Goal: Information Seeking & Learning: Learn about a topic

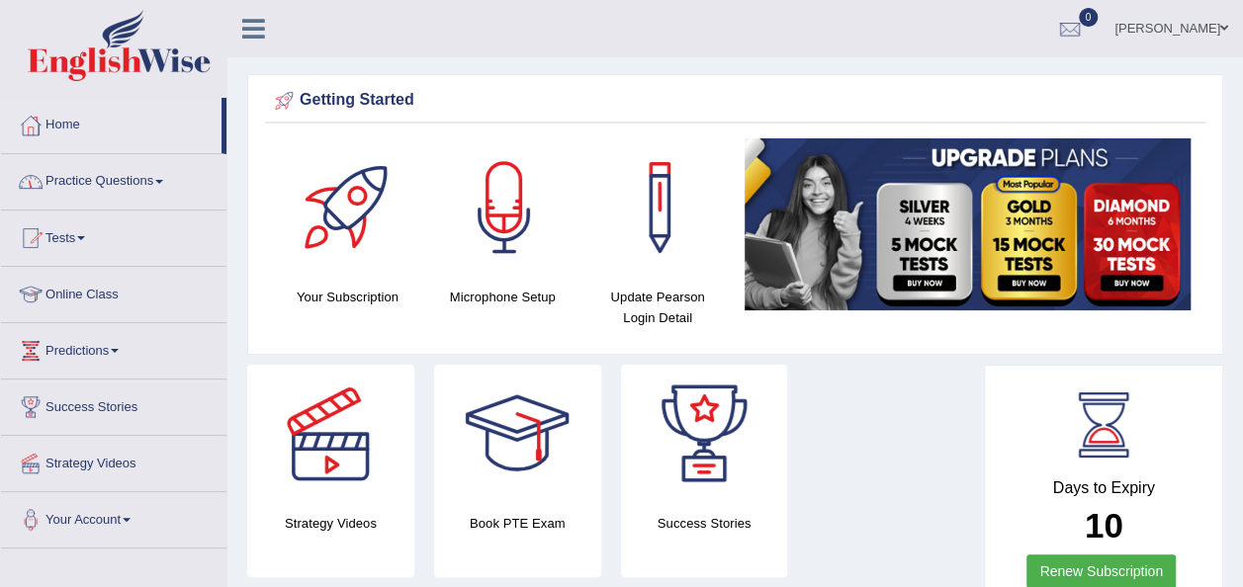
click at [163, 182] on span at bounding box center [159, 182] width 8 height 4
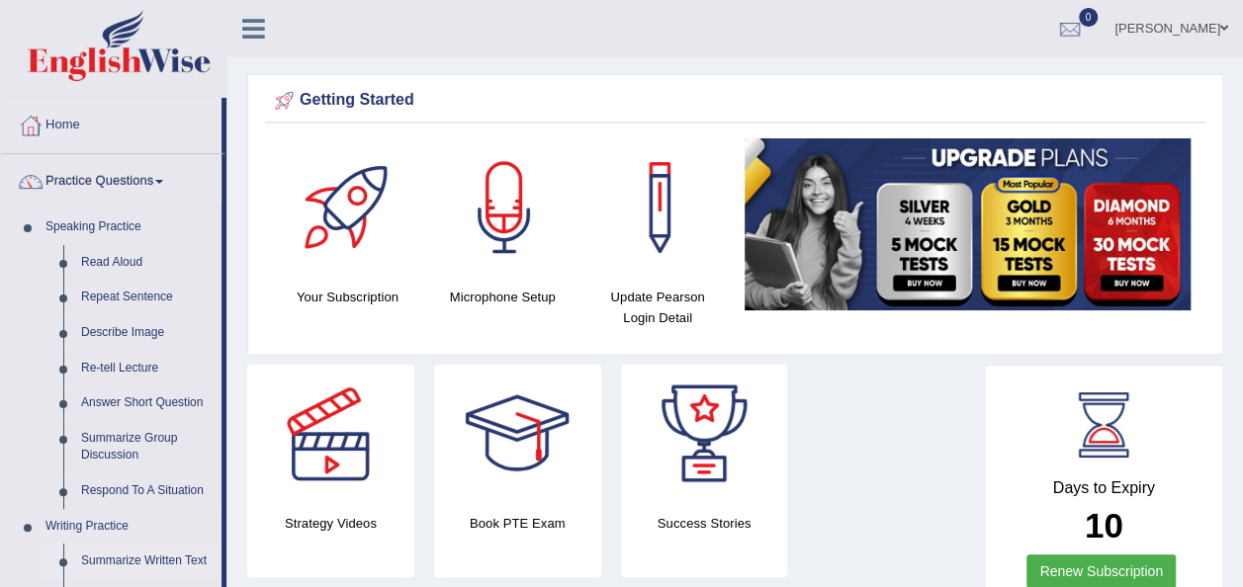
click at [164, 558] on link "Summarize Written Text" at bounding box center [146, 562] width 149 height 36
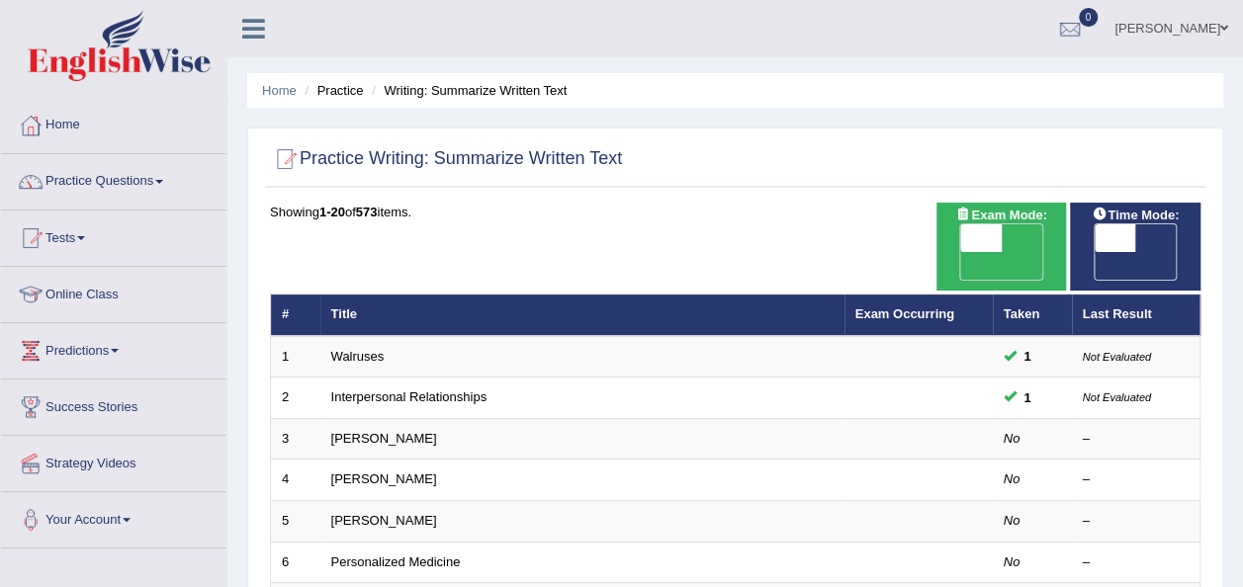
click at [961, 252] on span "OFF" at bounding box center [941, 266] width 42 height 28
checkbox input "true"
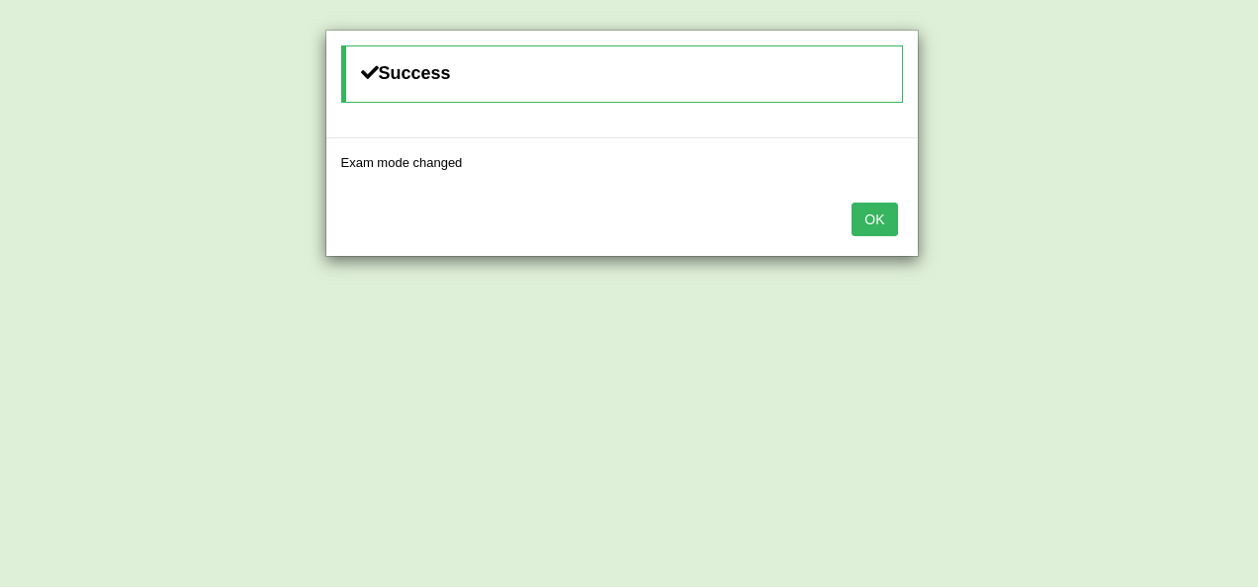
click at [874, 220] on button "OK" at bounding box center [873, 220] width 45 height 34
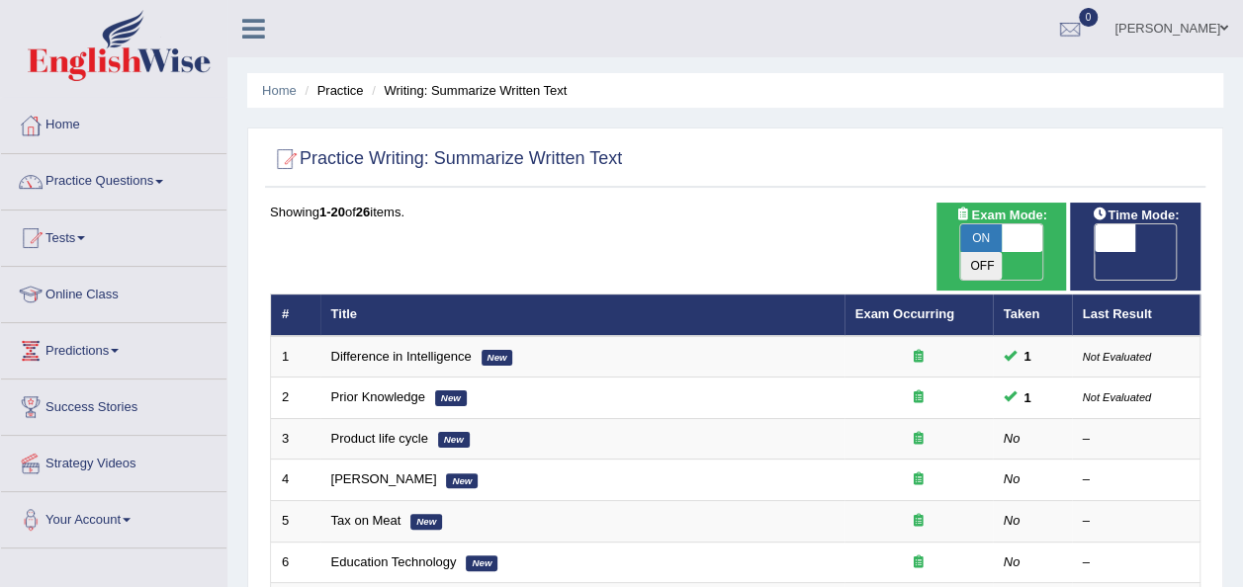
click at [1095, 252] on span "OFF" at bounding box center [1074, 266] width 42 height 28
checkbox input "true"
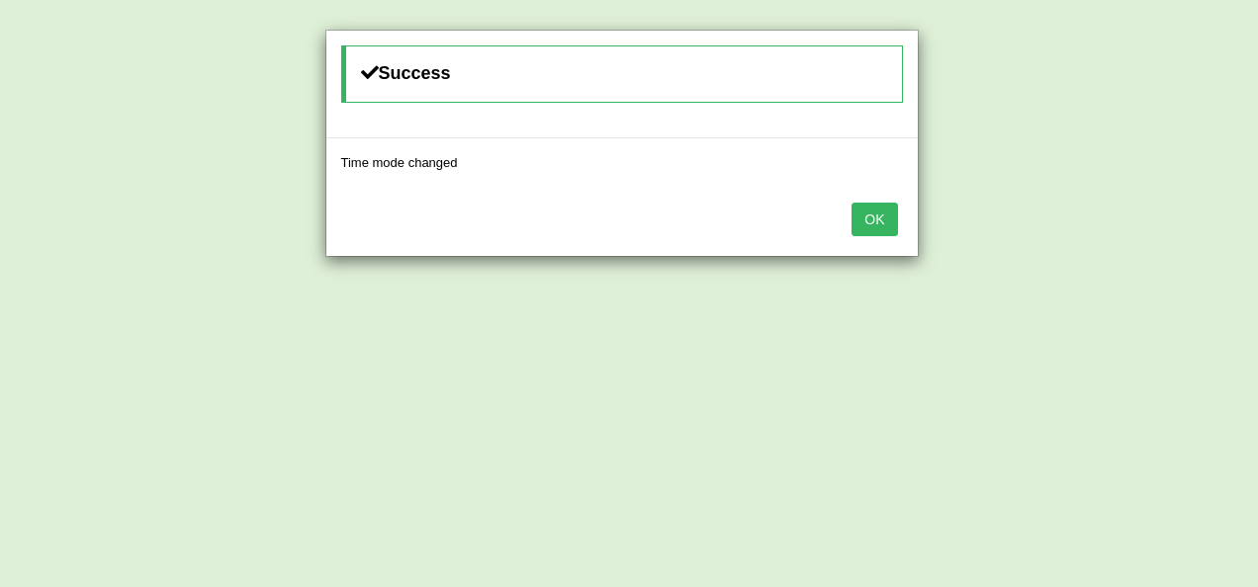
click at [880, 218] on button "OK" at bounding box center [873, 220] width 45 height 34
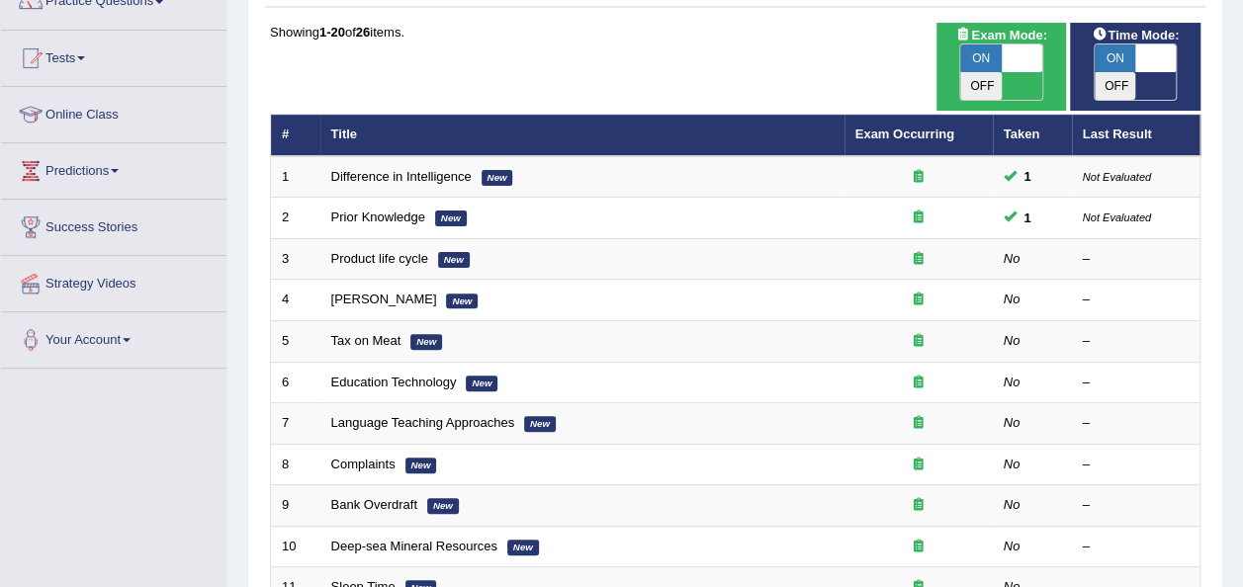
scroll to position [158, 0]
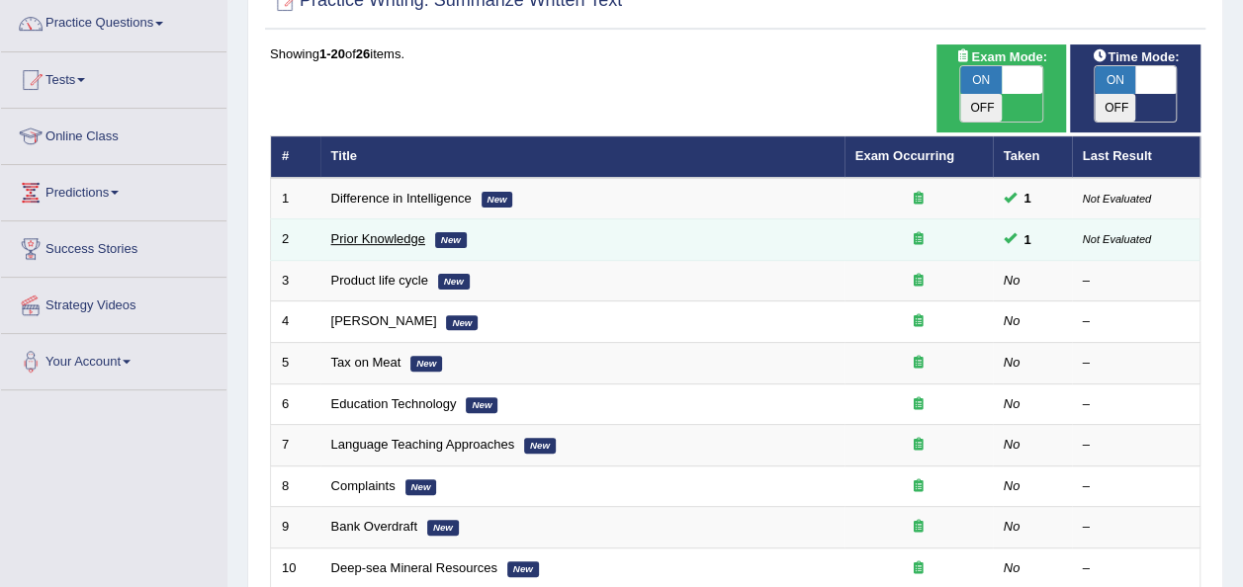
click at [368, 231] on link "Prior Knowledge" at bounding box center [378, 238] width 94 height 15
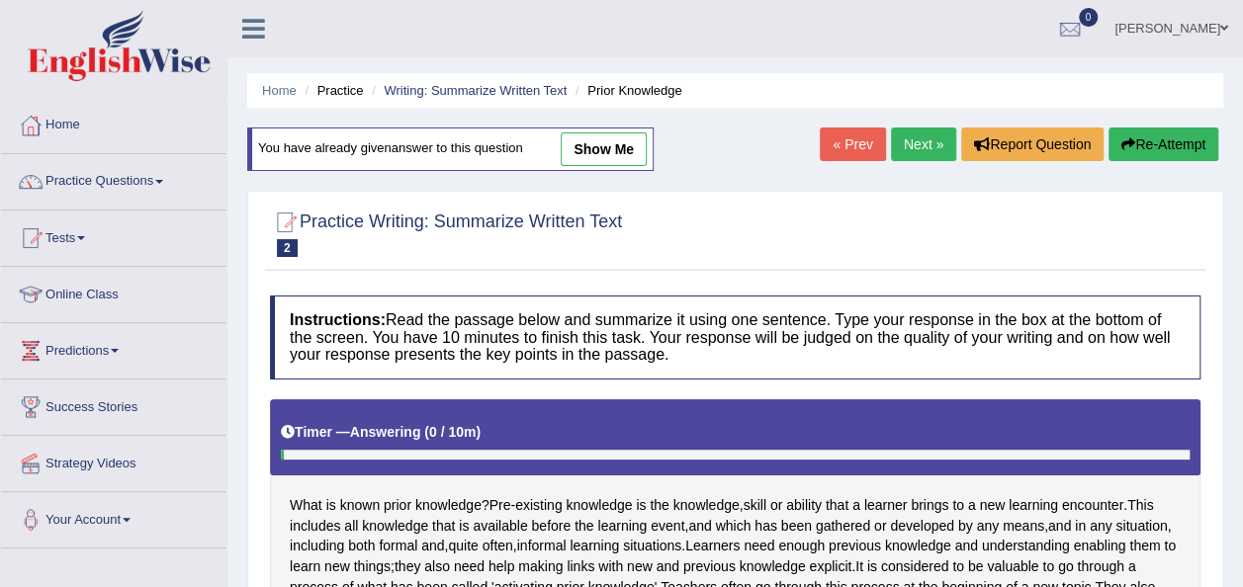
click at [592, 145] on link "show me" at bounding box center [604, 150] width 86 height 34
type textarea "Pre-existing knowledge, skill or ability that a learner brings to a new learnin…"
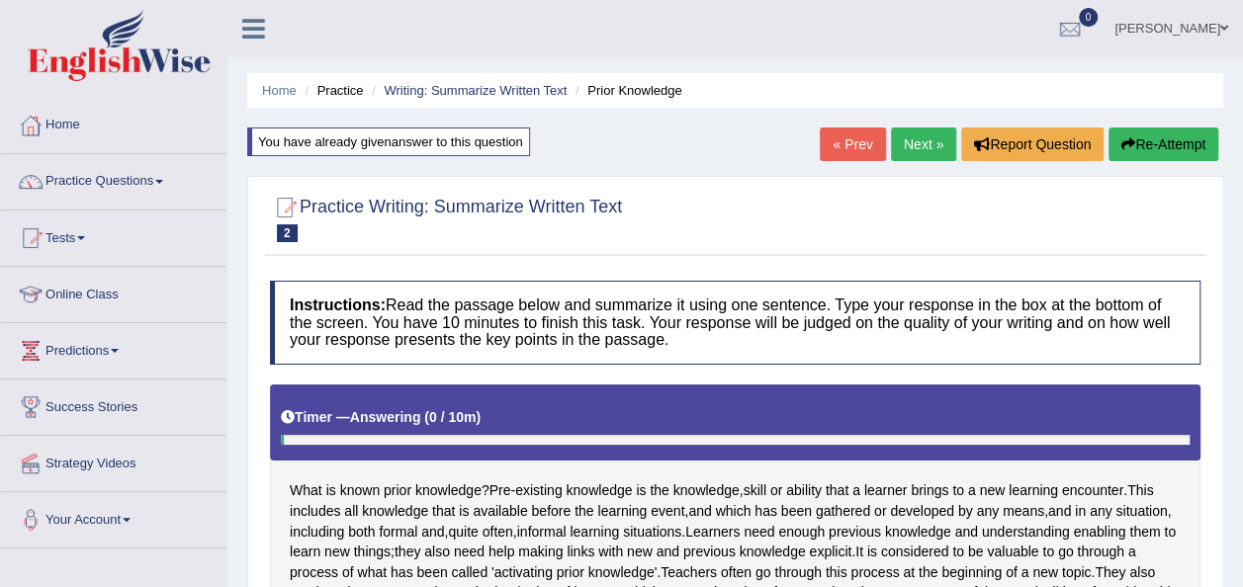
click at [923, 136] on link "Next »" at bounding box center [923, 145] width 65 height 34
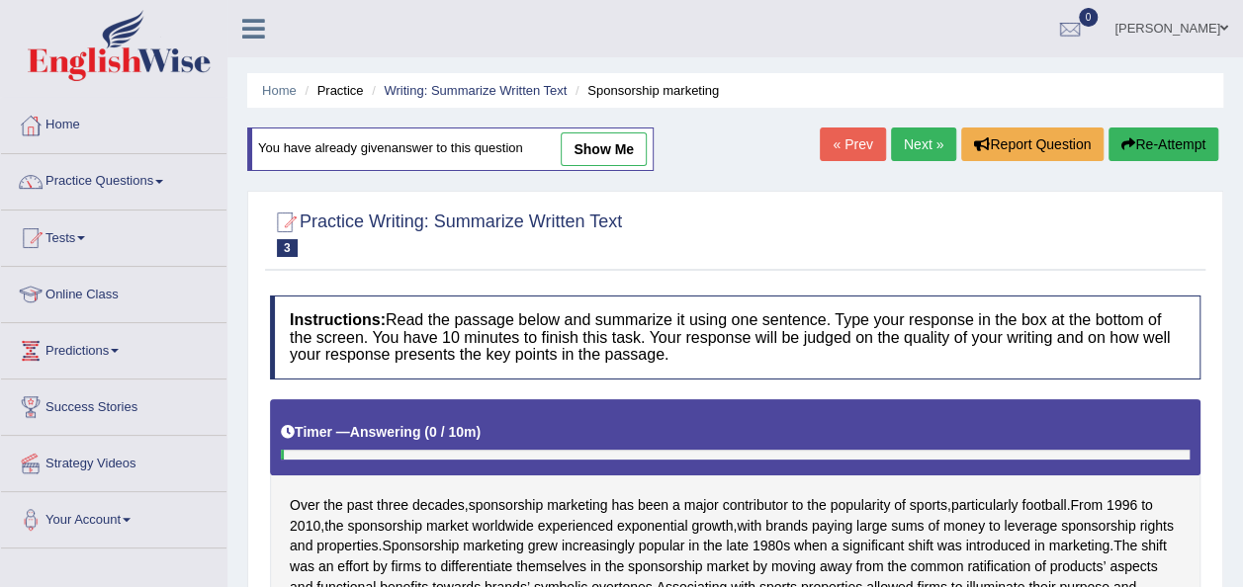
click at [617, 146] on link "show me" at bounding box center [604, 150] width 86 height 34
type textarea "Over the past three decades, sponsorship marketing has been a major contributor…"
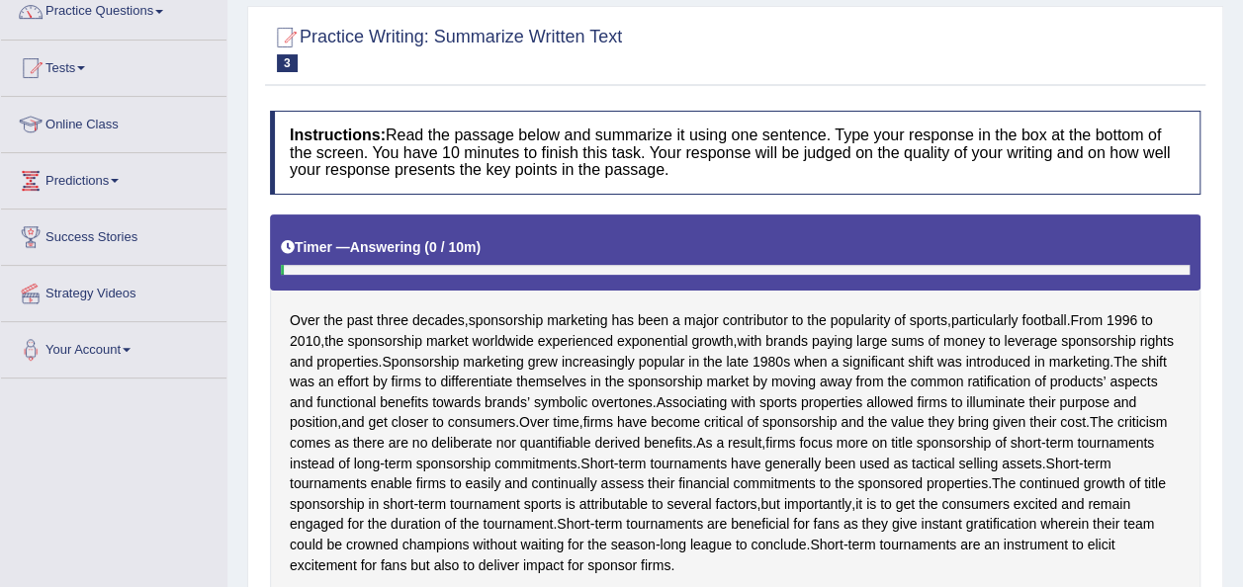
scroll to position [105, 0]
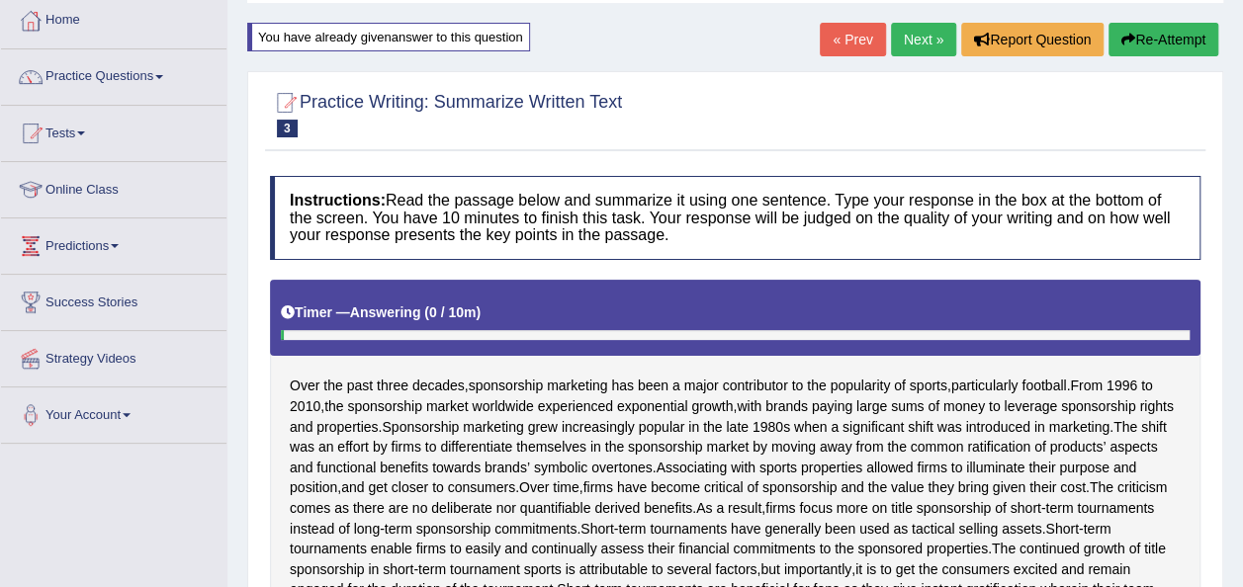
click at [900, 42] on link "Next »" at bounding box center [923, 40] width 65 height 34
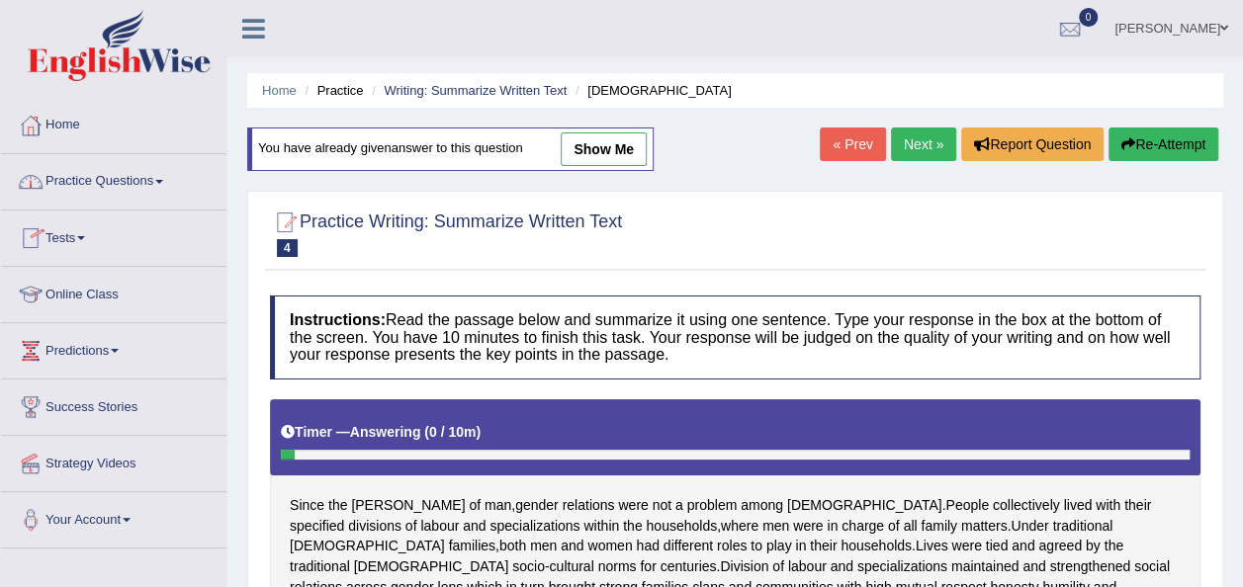
click at [163, 182] on span at bounding box center [159, 182] width 8 height 4
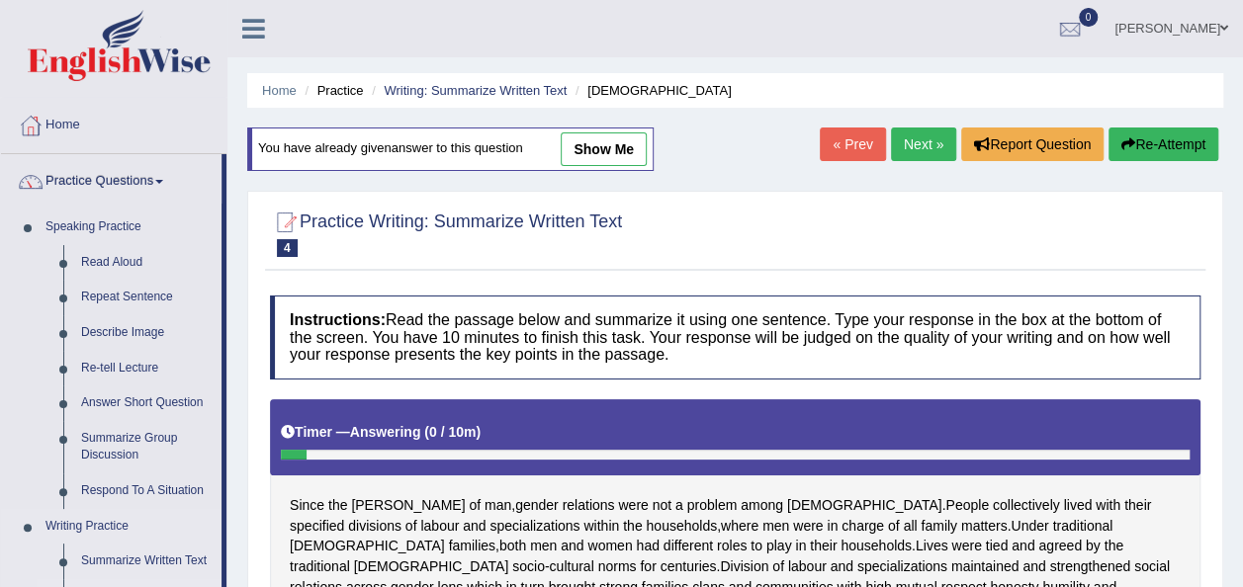
click at [210, 581] on link "Write Essay" at bounding box center [146, 597] width 149 height 36
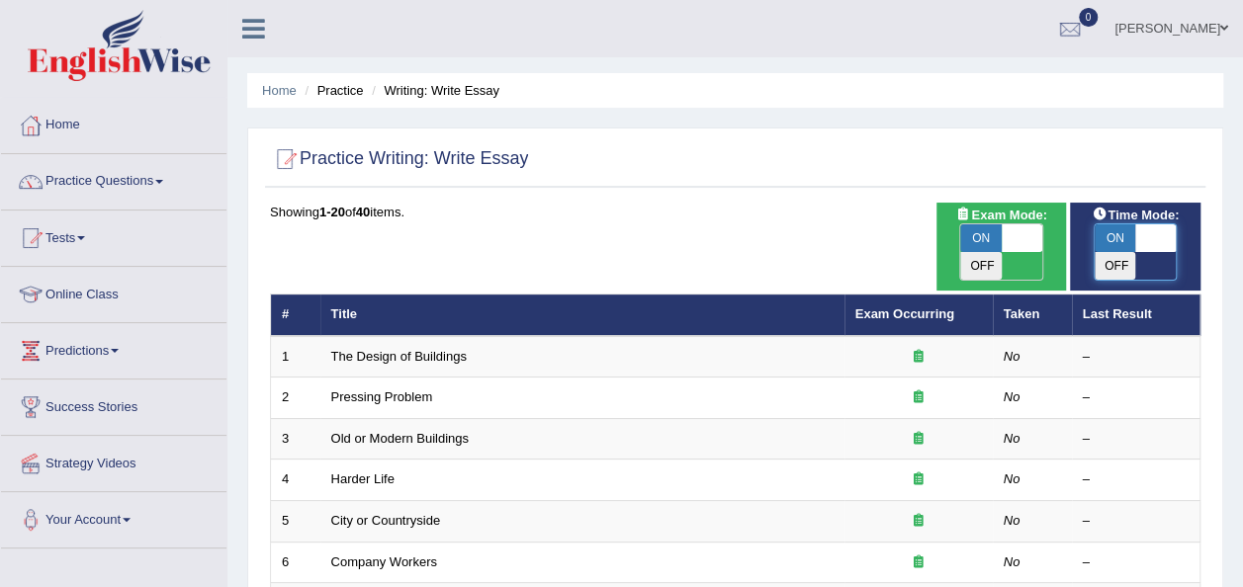
click at [1144, 231] on span at bounding box center [1156, 238] width 42 height 28
checkbox input "false"
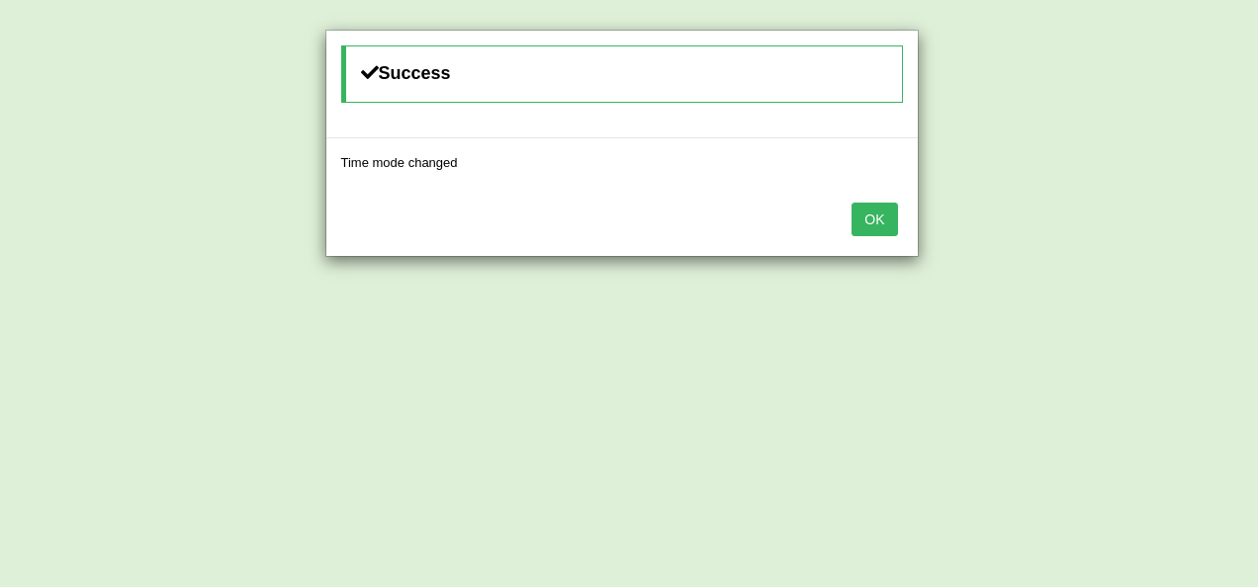
click at [885, 217] on button "OK" at bounding box center [873, 220] width 45 height 34
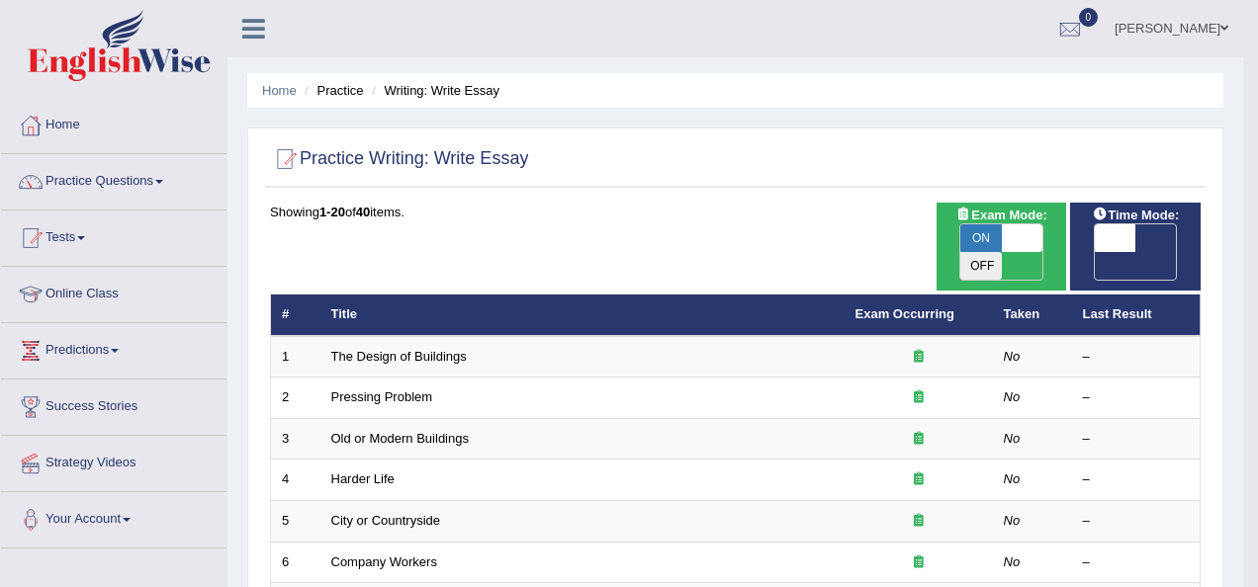
click at [885, 217] on body "Toggle navigation Home Practice Questions Speaking Practice Read Aloud Repeat S…" at bounding box center [629, 293] width 1258 height 587
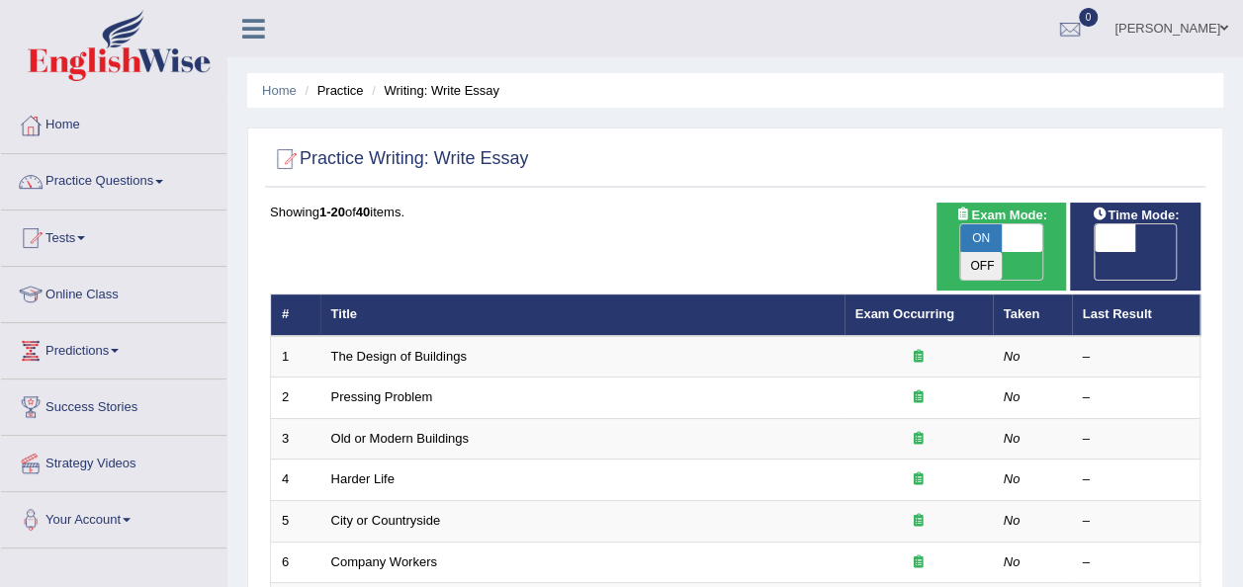
click at [980, 228] on span "ON" at bounding box center [981, 238] width 42 height 28
checkbox input "false"
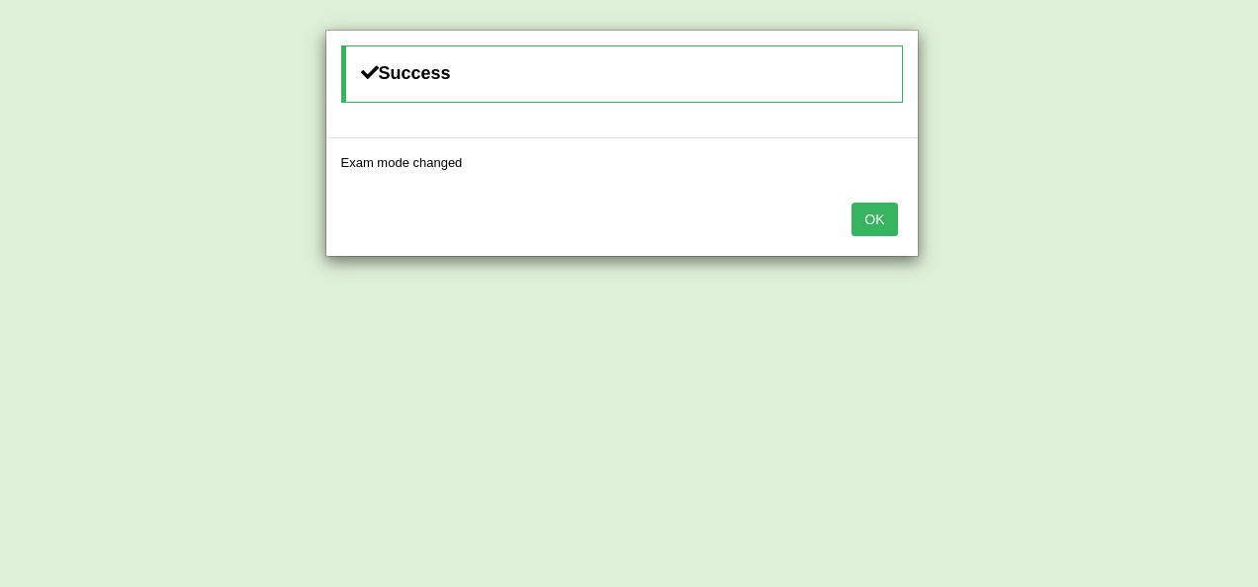
click at [872, 220] on button "OK" at bounding box center [873, 220] width 45 height 34
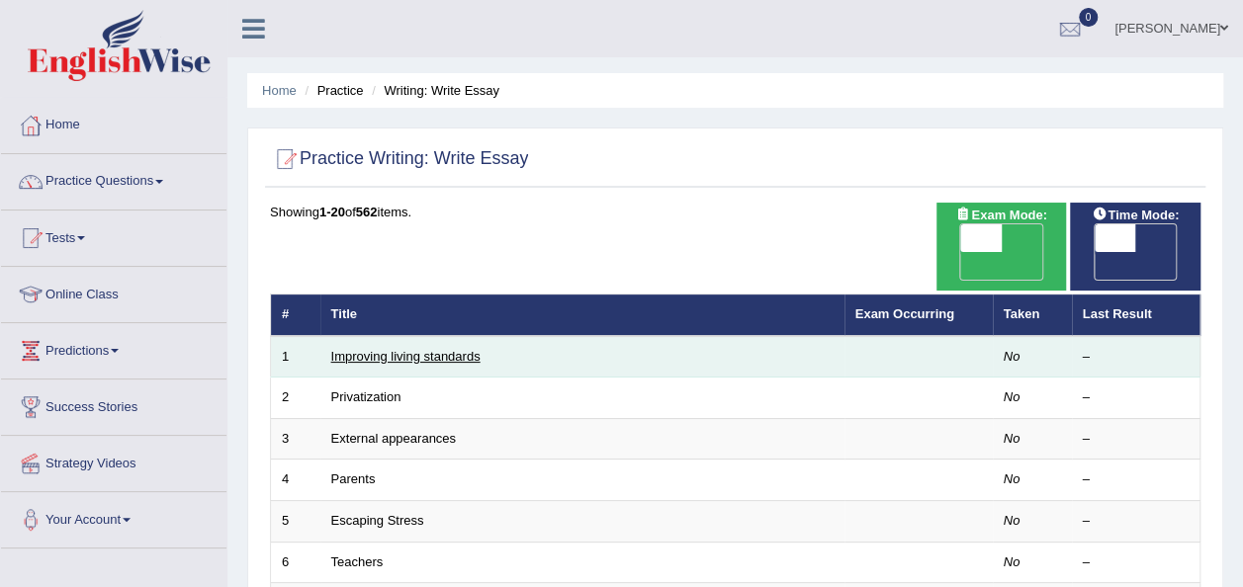
click at [427, 349] on link "Improving living standards" at bounding box center [405, 356] width 149 height 15
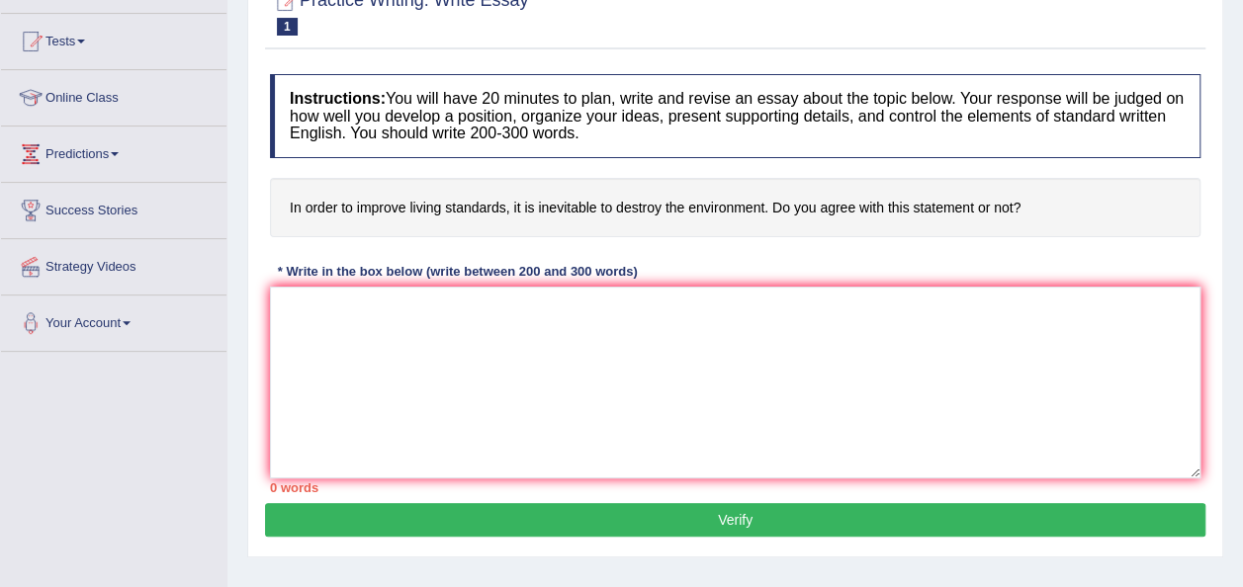
scroll to position [198, 0]
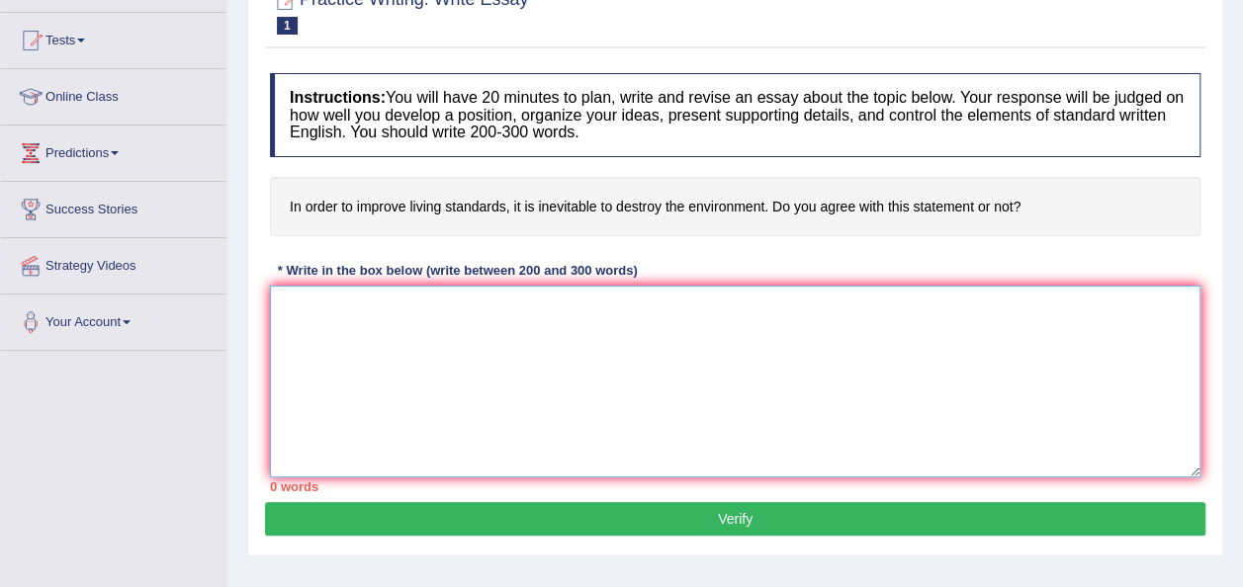
click at [579, 332] on textarea at bounding box center [735, 382] width 931 height 192
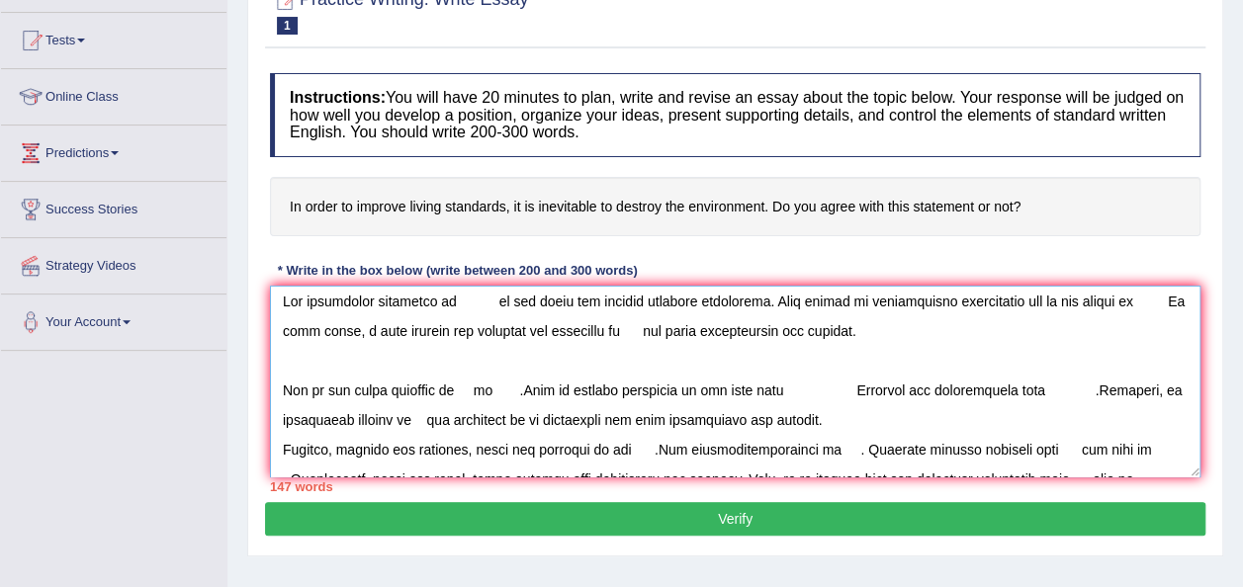
scroll to position [0, 0]
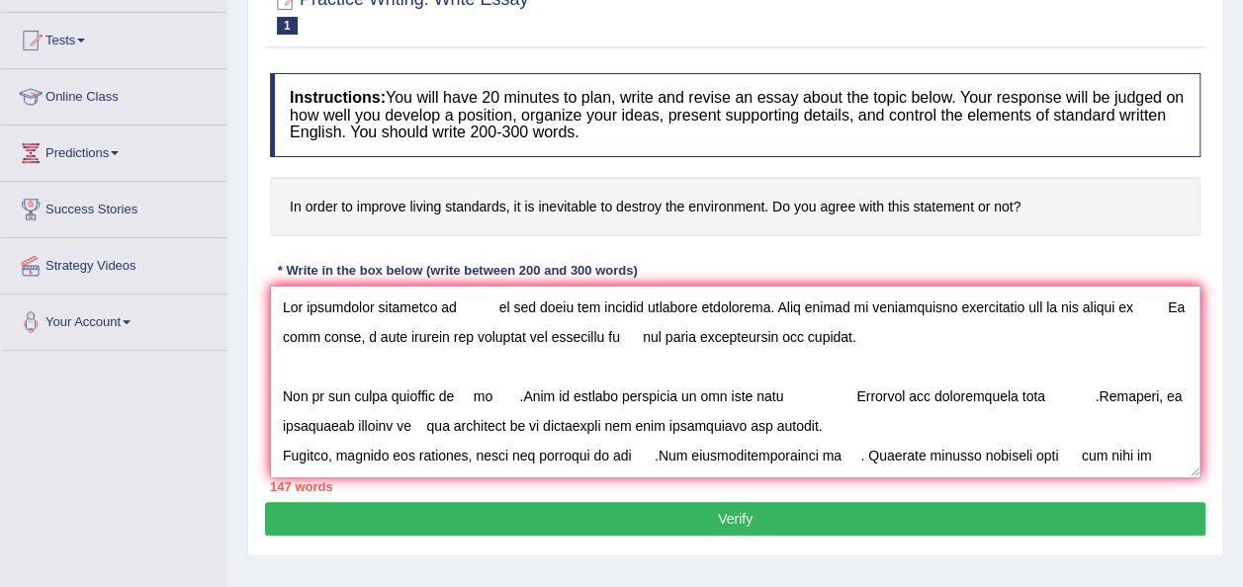
click at [1077, 398] on textarea at bounding box center [735, 382] width 931 height 192
click at [649, 454] on textarea at bounding box center [735, 382] width 931 height 192
click at [453, 303] on textarea at bounding box center [735, 382] width 931 height 192
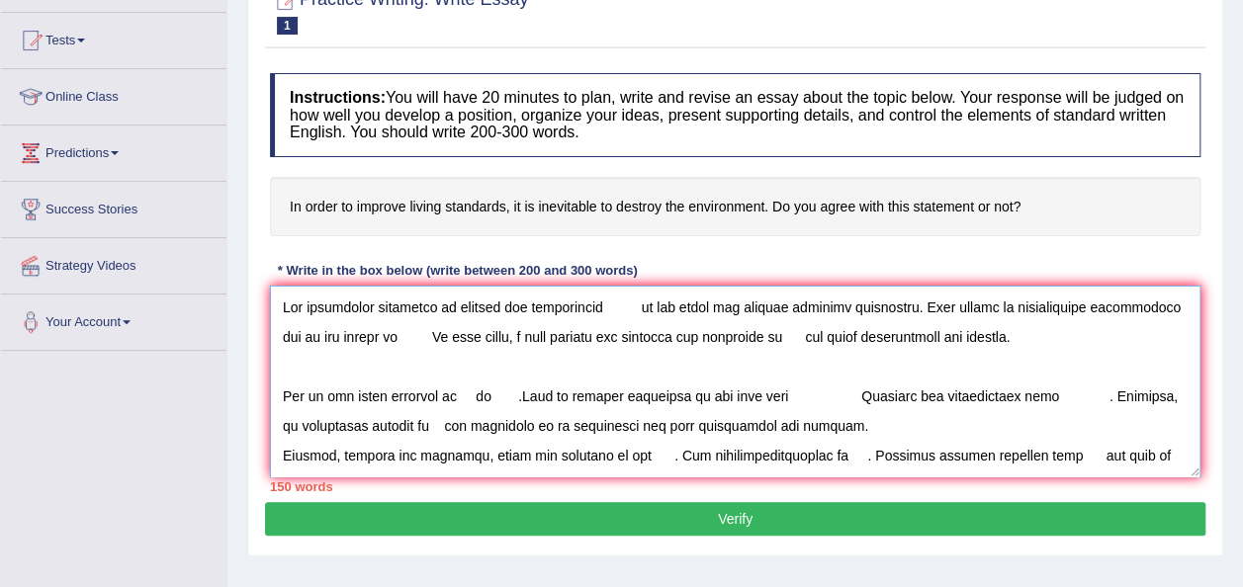
click at [633, 302] on textarea at bounding box center [735, 382] width 931 height 192
click at [360, 338] on textarea at bounding box center [735, 382] width 931 height 192
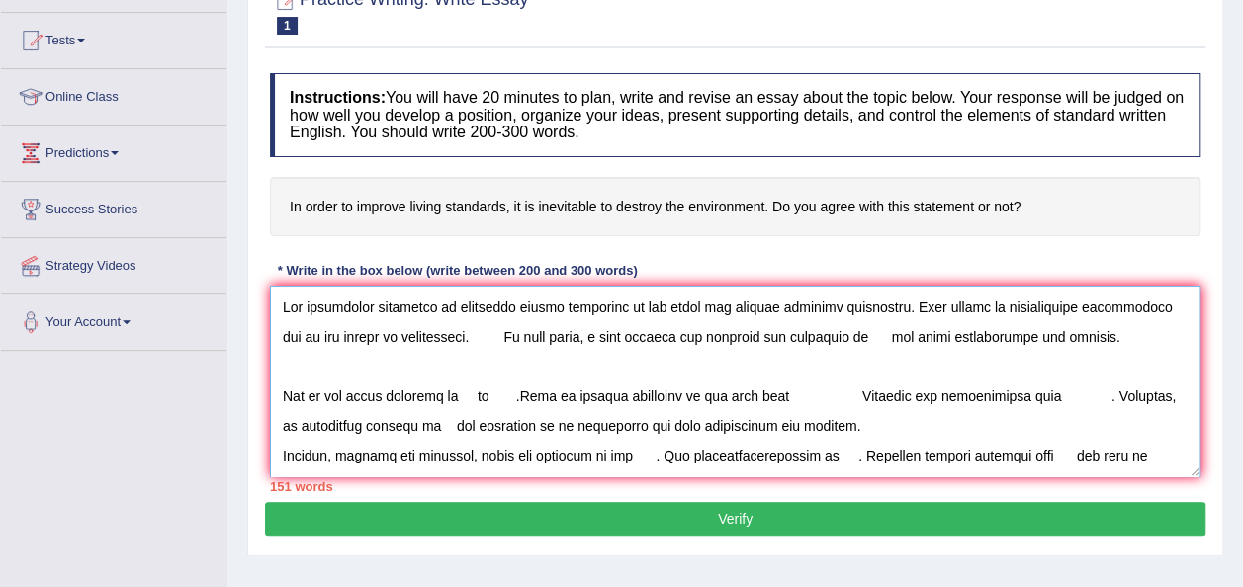
click at [475, 337] on textarea at bounding box center [735, 382] width 931 height 192
click at [787, 338] on textarea at bounding box center [735, 382] width 931 height 192
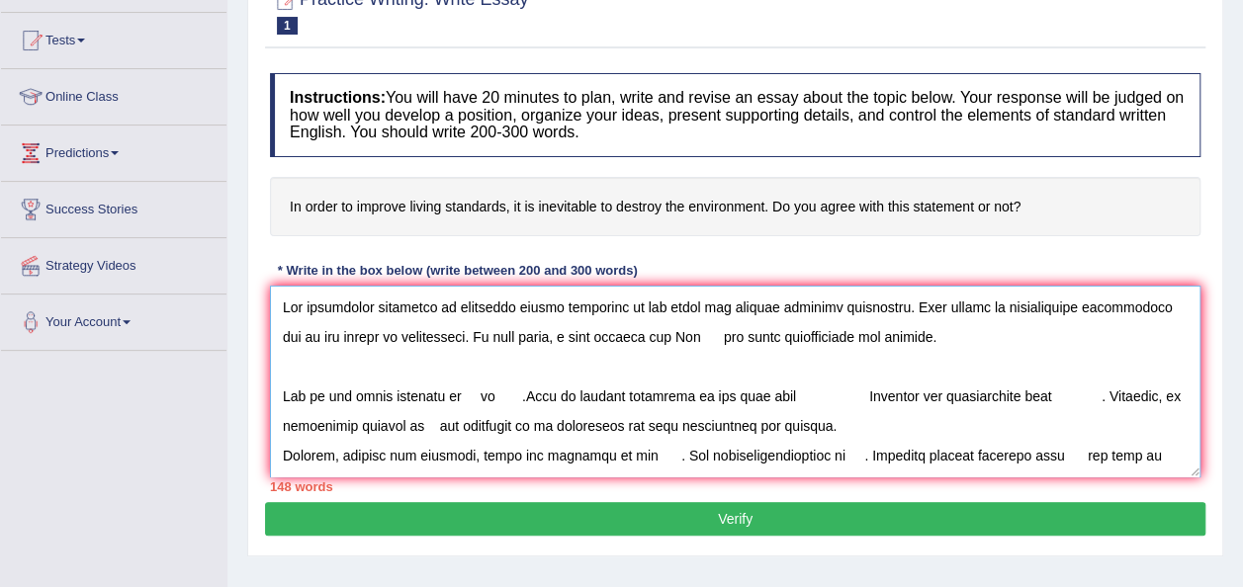
click at [538, 335] on textarea at bounding box center [735, 382] width 931 height 192
click at [662, 332] on textarea at bounding box center [735, 382] width 931 height 192
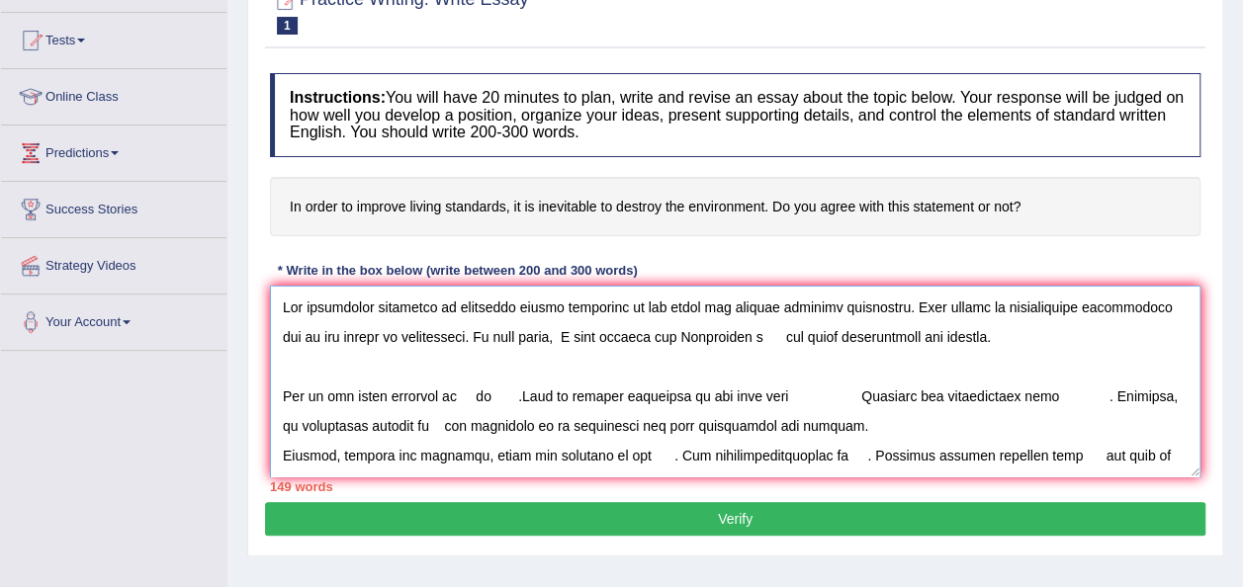
click at [653, 337] on textarea at bounding box center [735, 382] width 931 height 192
click at [727, 336] on textarea at bounding box center [735, 382] width 931 height 192
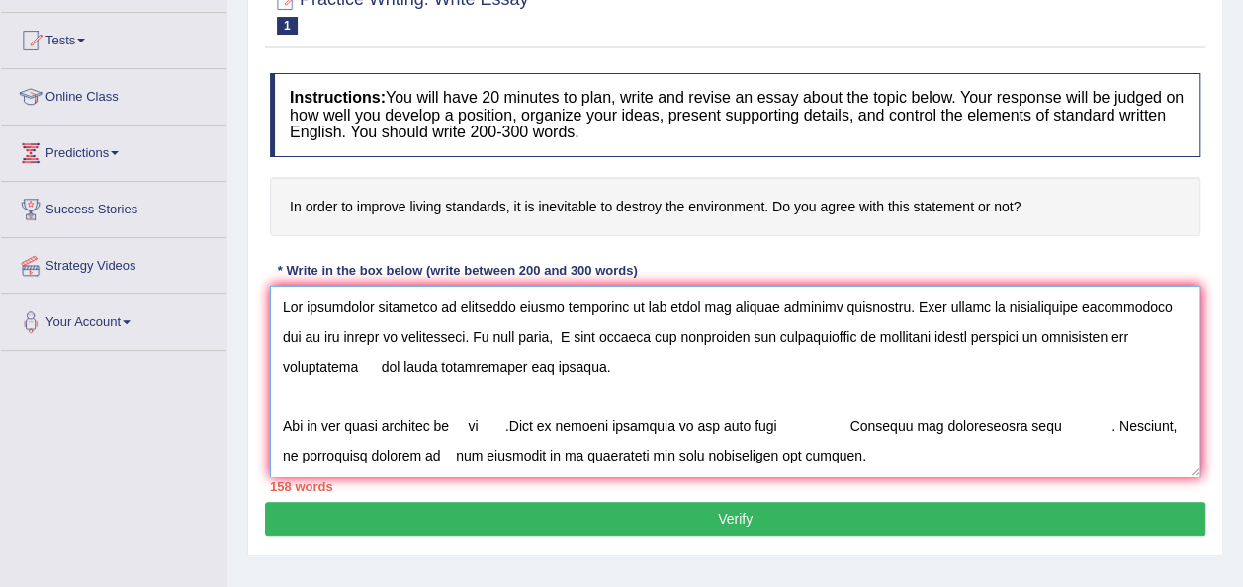
click at [375, 367] on textarea at bounding box center [735, 382] width 931 height 192
click at [595, 366] on textarea at bounding box center [735, 382] width 931 height 192
click at [446, 424] on textarea at bounding box center [735, 382] width 931 height 192
click at [386, 425] on textarea at bounding box center [735, 382] width 931 height 192
click at [461, 423] on textarea at bounding box center [735, 382] width 931 height 192
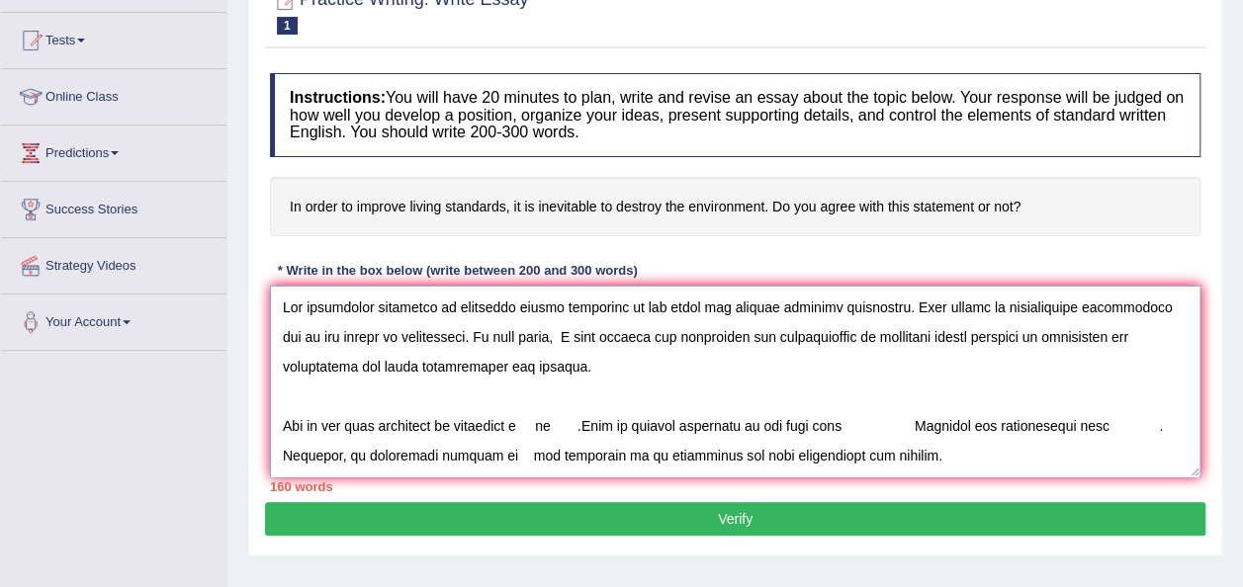
click at [469, 425] on textarea at bounding box center [735, 382] width 931 height 192
click at [544, 424] on textarea at bounding box center [735, 382] width 931 height 192
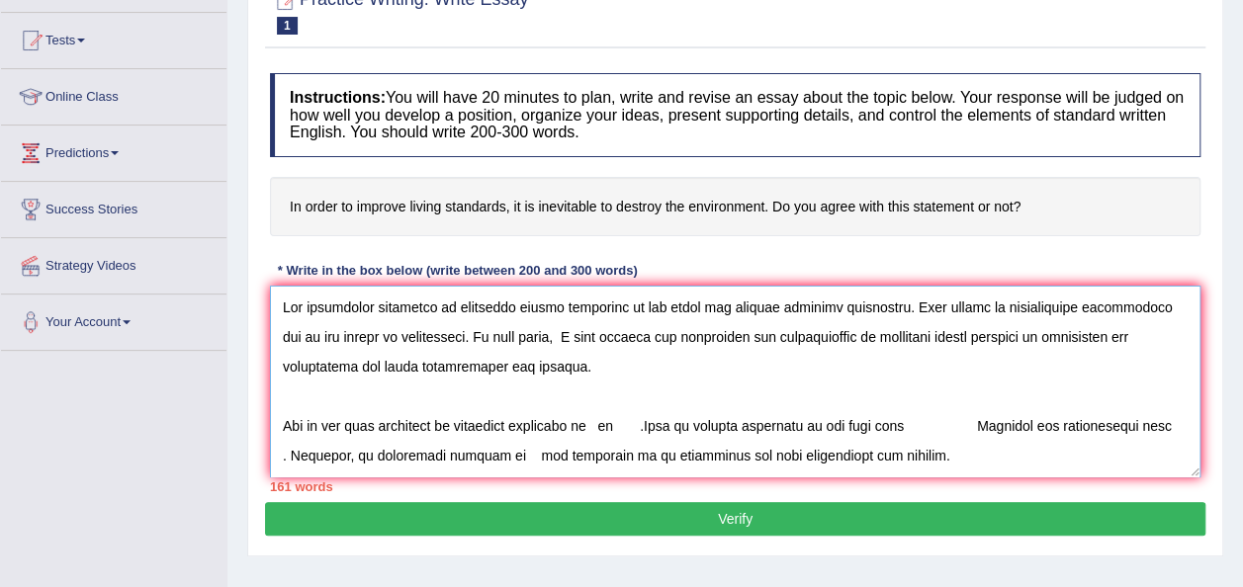
click at [622, 425] on textarea at bounding box center [735, 382] width 931 height 192
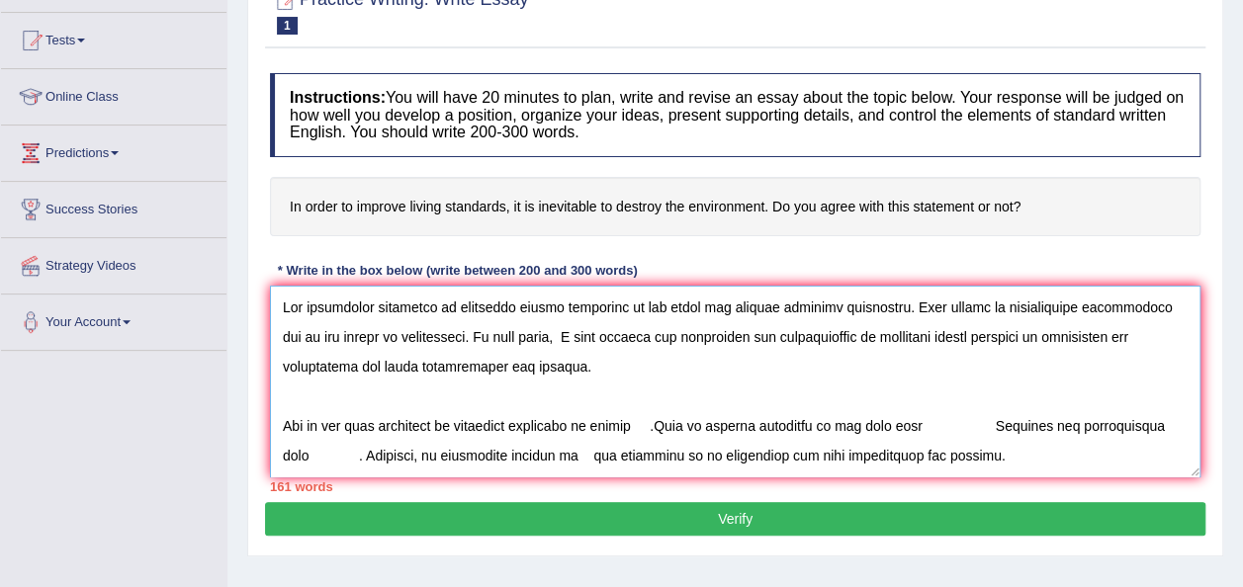
click at [662, 427] on textarea at bounding box center [735, 382] width 931 height 192
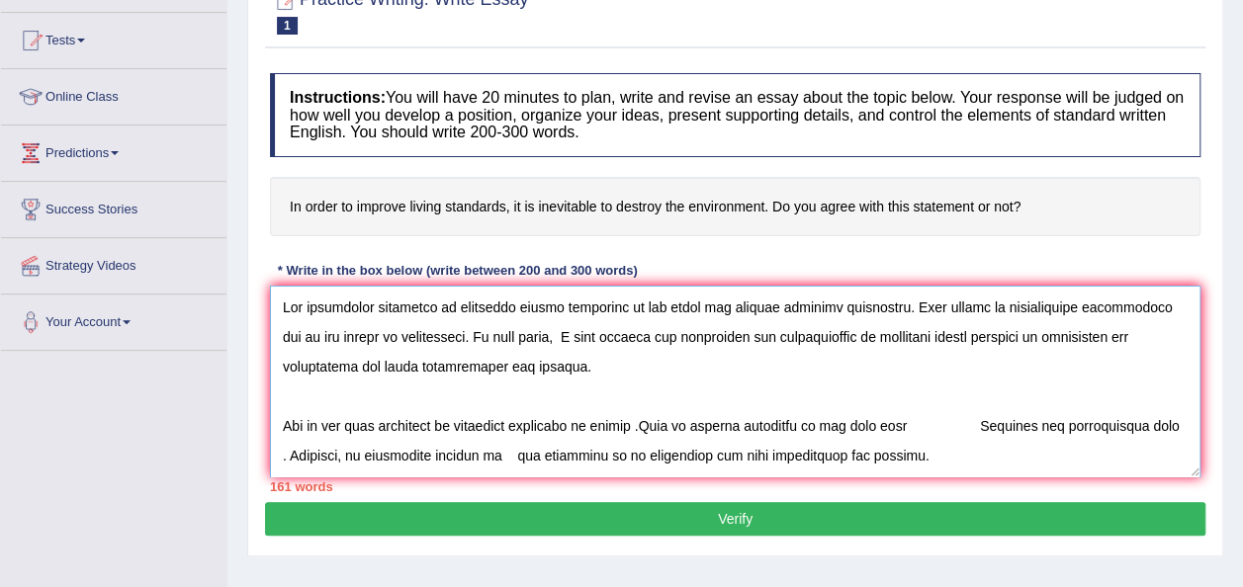
click at [649, 425] on textarea at bounding box center [735, 382] width 931 height 192
click at [651, 422] on textarea at bounding box center [735, 382] width 931 height 192
click at [908, 423] on textarea at bounding box center [735, 382] width 931 height 192
click at [647, 423] on textarea at bounding box center [735, 382] width 931 height 192
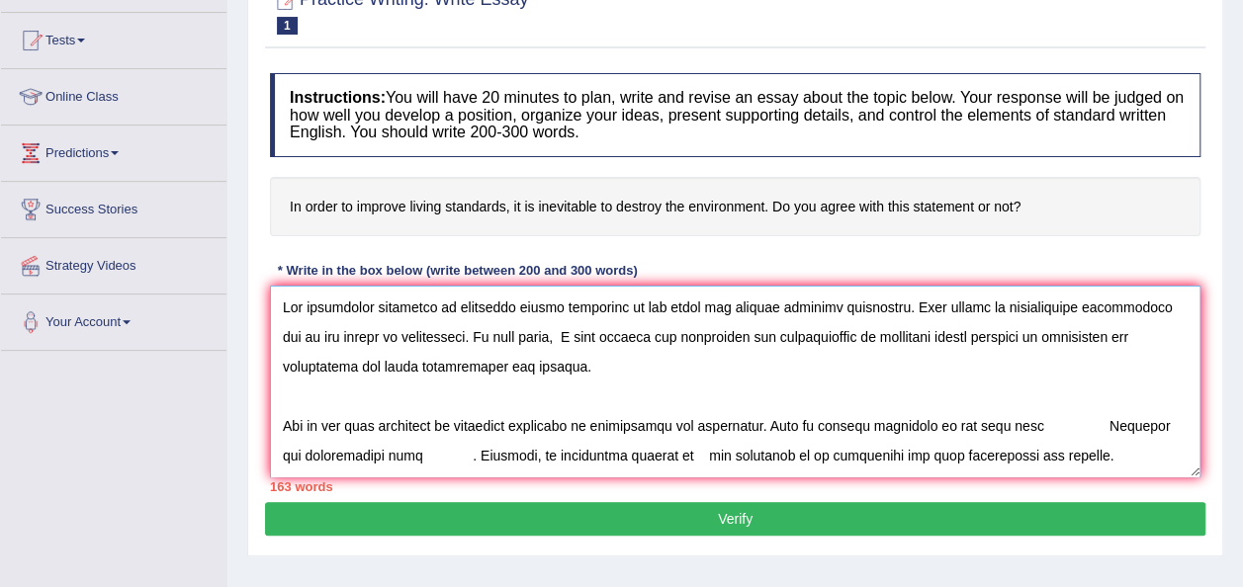
click at [1024, 423] on textarea at bounding box center [735, 382] width 931 height 192
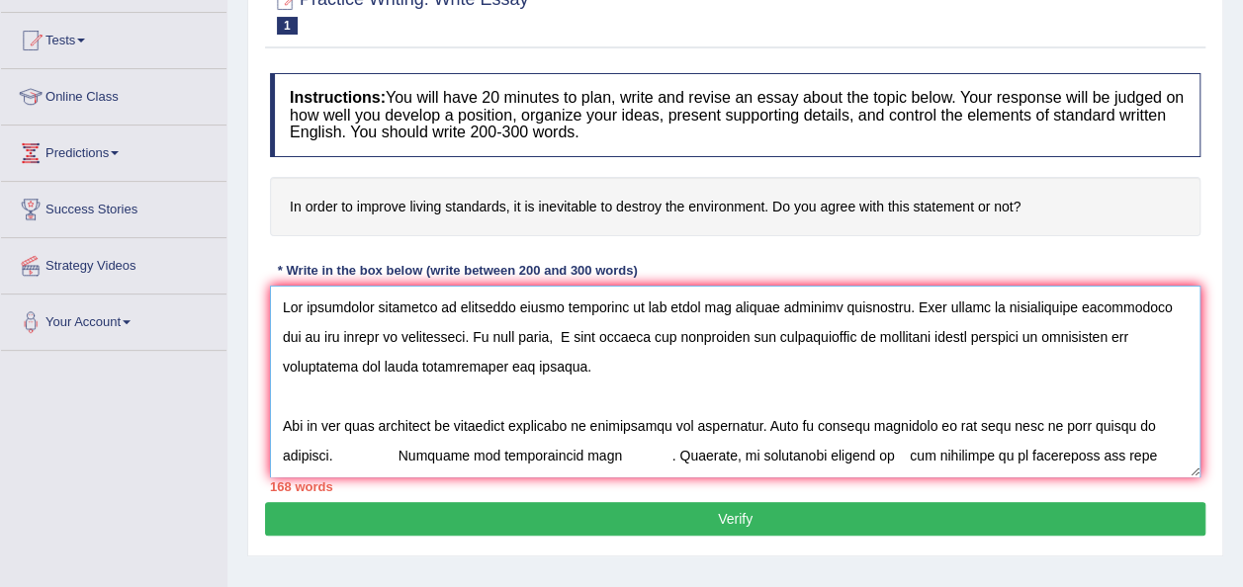
click at [398, 453] on textarea at bounding box center [735, 382] width 931 height 192
click at [548, 455] on textarea at bounding box center [735, 382] width 931 height 192
click at [748, 455] on textarea at bounding box center [735, 382] width 931 height 192
click at [334, 456] on textarea at bounding box center [735, 382] width 931 height 192
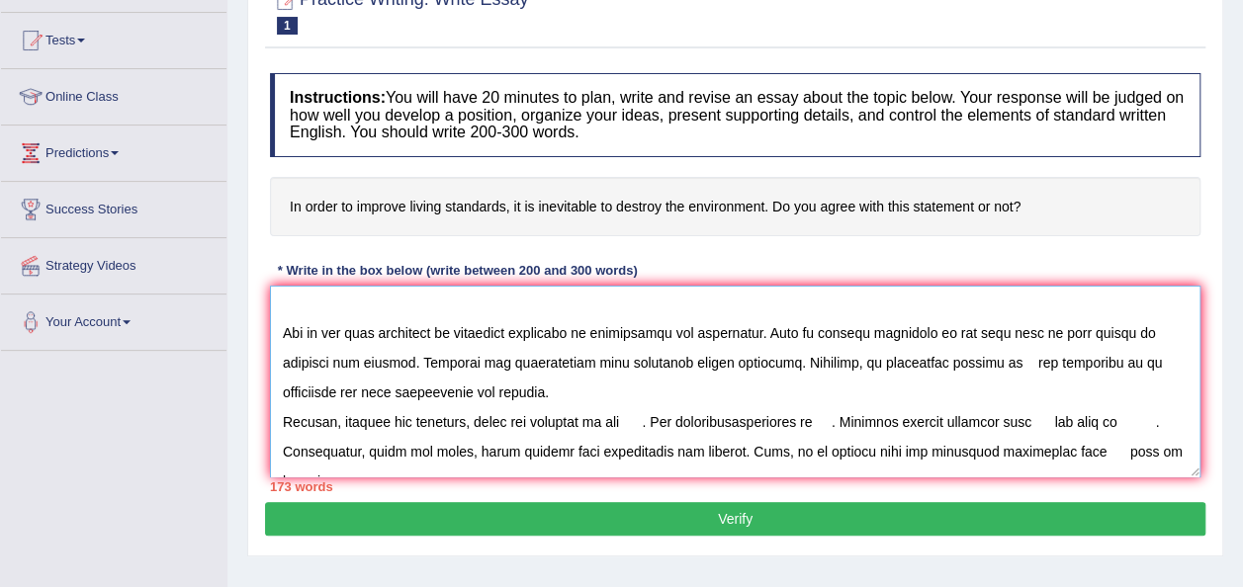
scroll to position [119, 0]
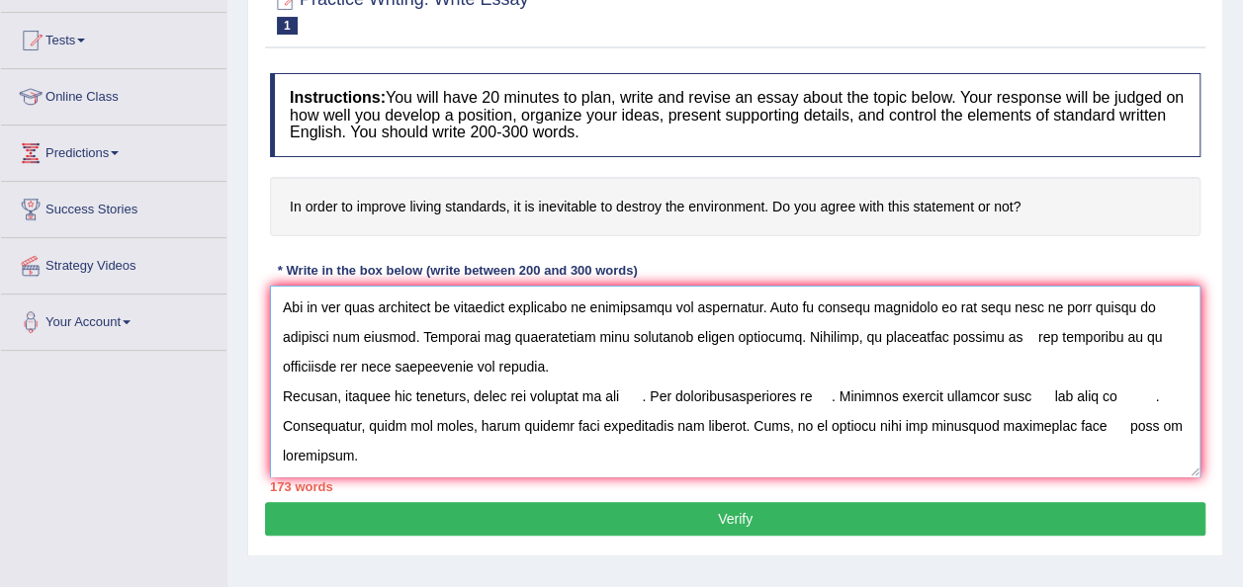
click at [782, 336] on textarea at bounding box center [735, 382] width 931 height 192
click at [787, 336] on textarea at bounding box center [735, 382] width 931 height 192
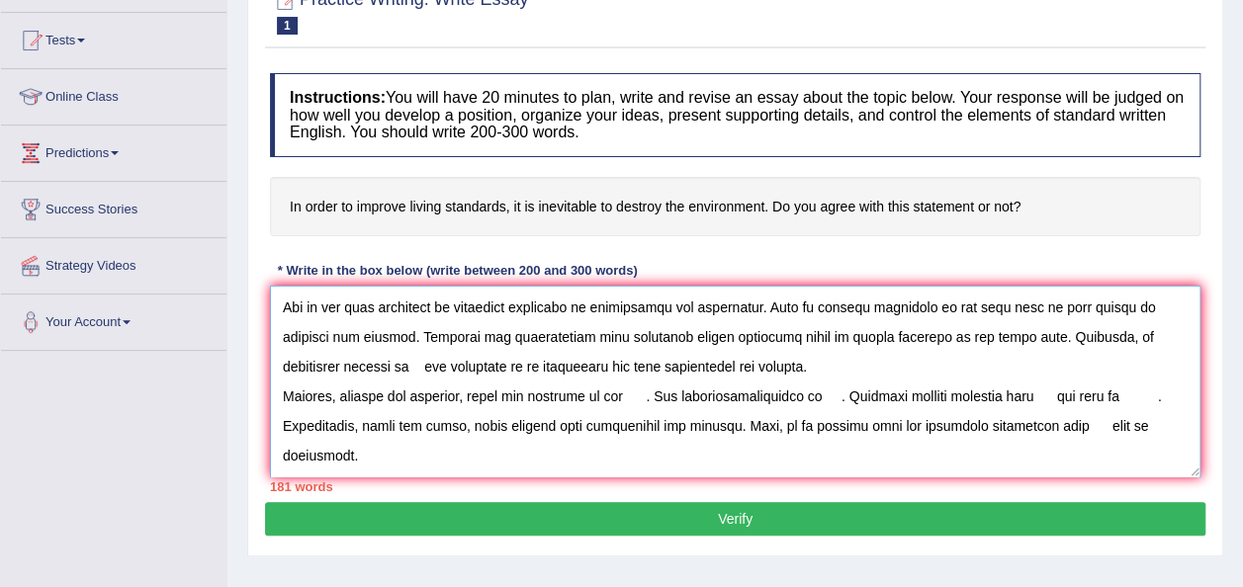
click at [401, 364] on textarea at bounding box center [735, 382] width 931 height 192
click at [941, 336] on textarea at bounding box center [735, 382] width 931 height 192
click at [340, 366] on textarea at bounding box center [735, 382] width 931 height 192
click at [345, 366] on textarea at bounding box center [735, 382] width 931 height 192
click at [439, 367] on textarea at bounding box center [735, 382] width 931 height 192
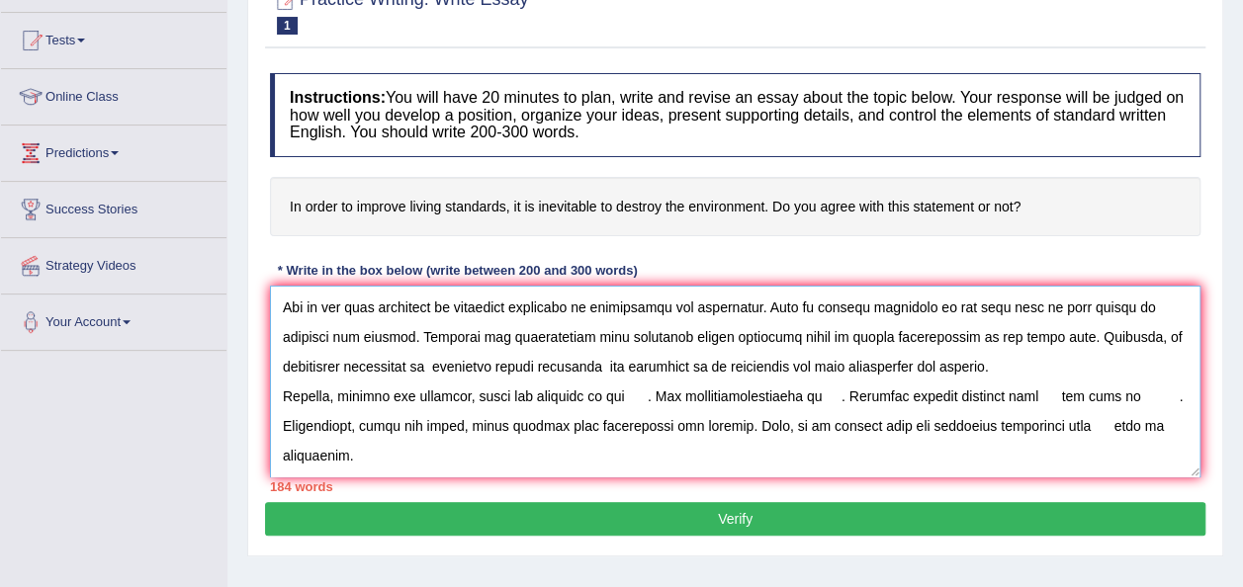
click at [611, 360] on textarea at bounding box center [735, 382] width 931 height 192
click at [470, 393] on textarea at bounding box center [735, 382] width 931 height 192
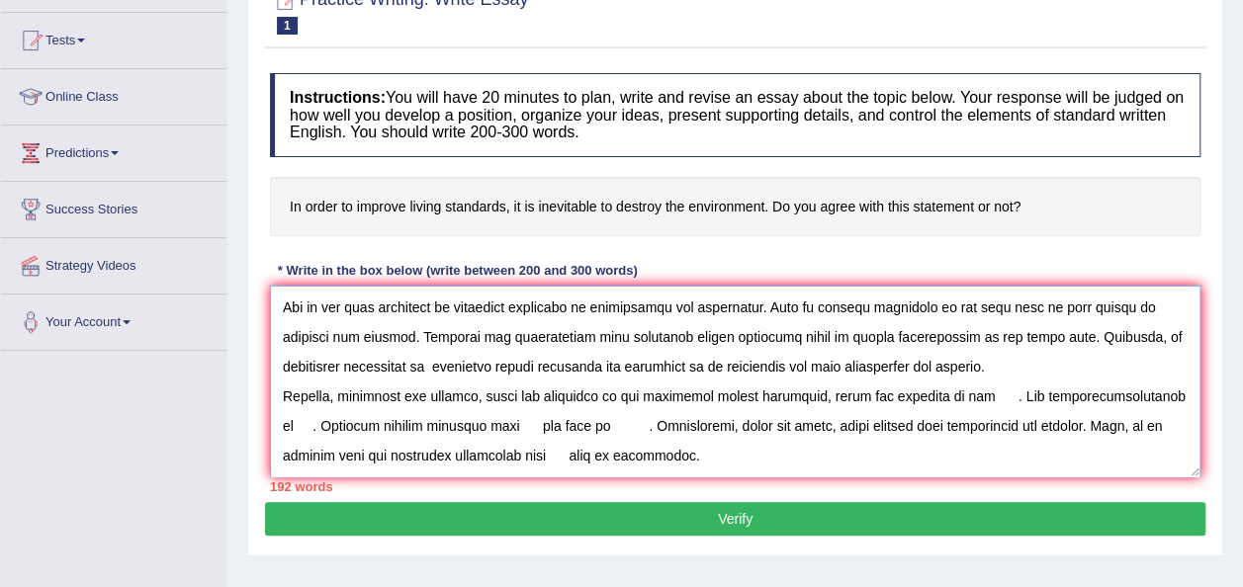
click at [970, 397] on textarea at bounding box center [735, 382] width 931 height 192
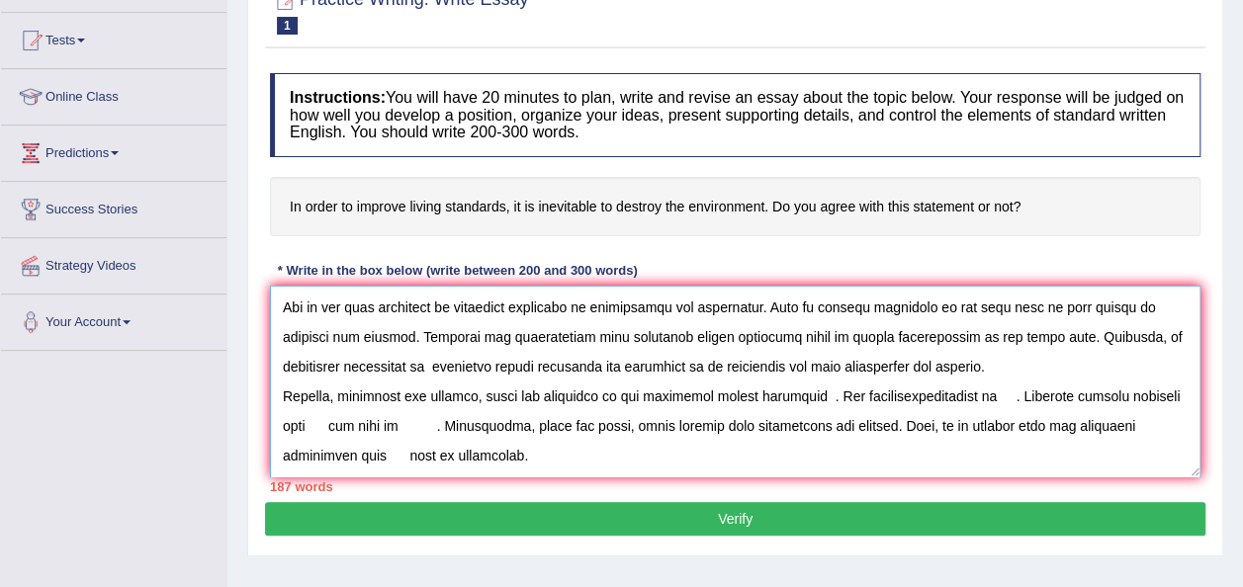
click at [812, 401] on textarea at bounding box center [735, 382] width 931 height 192
click at [953, 396] on textarea at bounding box center [735, 382] width 931 height 192
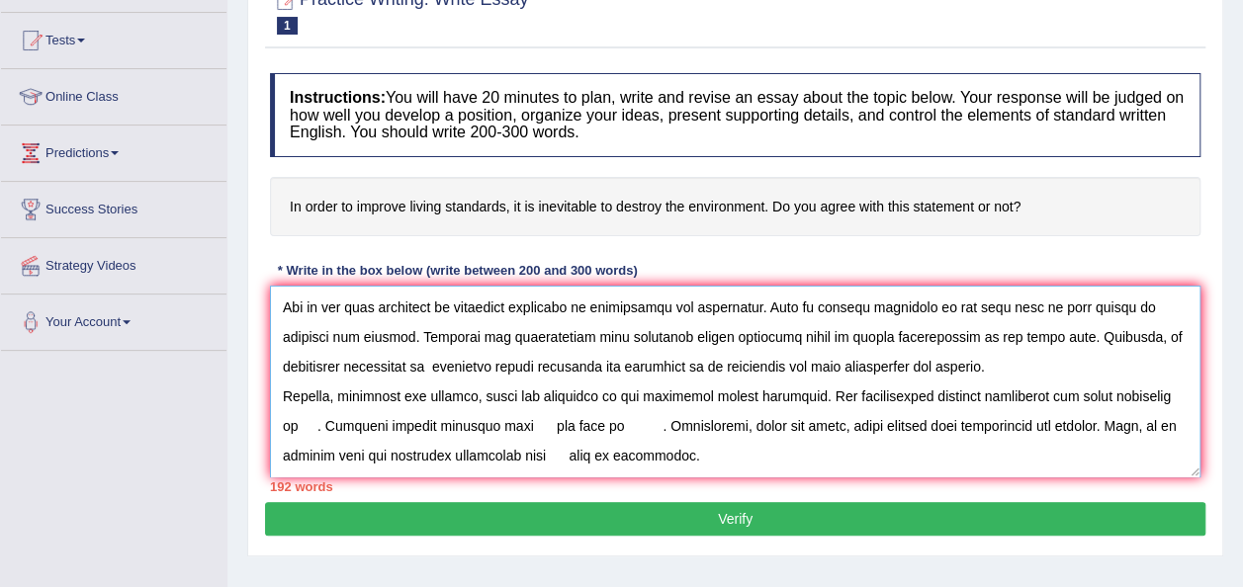
click at [1180, 394] on textarea at bounding box center [735, 382] width 931 height 192
click at [1161, 395] on textarea at bounding box center [735, 382] width 931 height 192
drag, startPoint x: 1161, startPoint y: 395, endPoint x: 767, endPoint y: 463, distance: 399.4
click at [767, 463] on textarea at bounding box center [735, 382] width 931 height 192
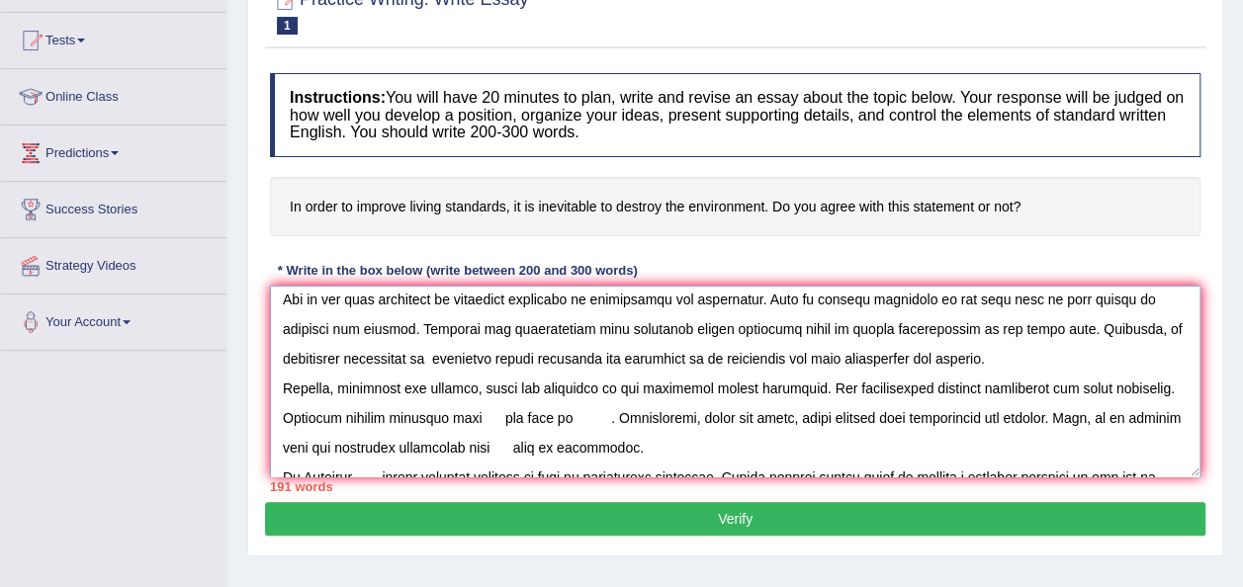
click at [668, 453] on textarea at bounding box center [735, 382] width 931 height 192
click at [472, 419] on textarea at bounding box center [735, 382] width 931 height 192
click at [481, 419] on textarea at bounding box center [735, 382] width 931 height 192
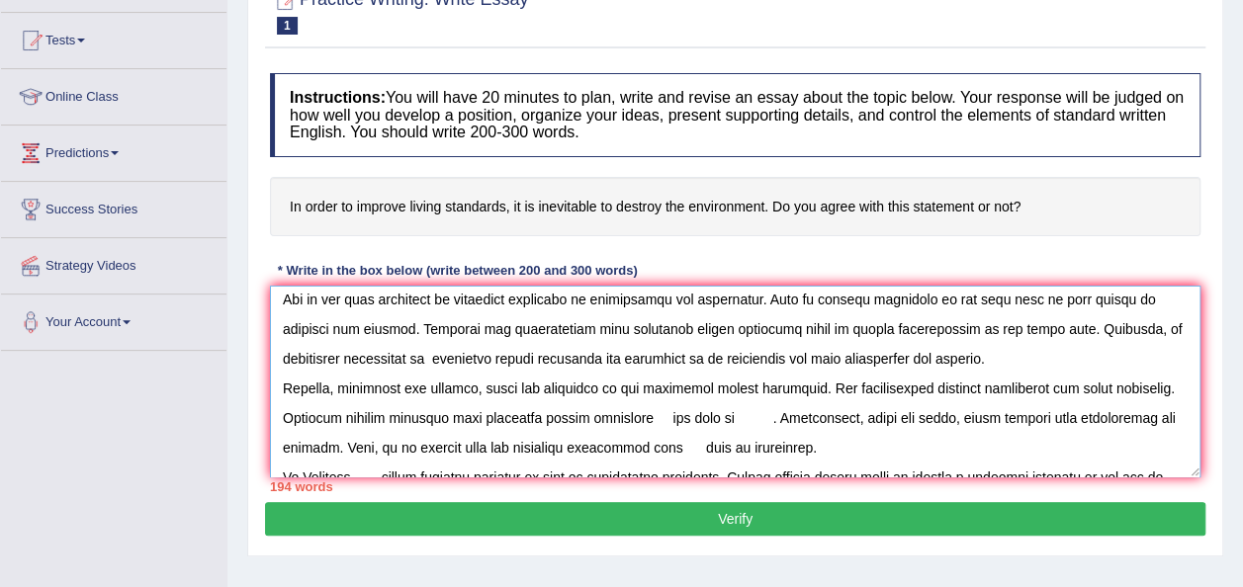
click at [655, 415] on textarea at bounding box center [735, 382] width 931 height 192
click at [722, 414] on textarea at bounding box center [735, 382] width 931 height 192
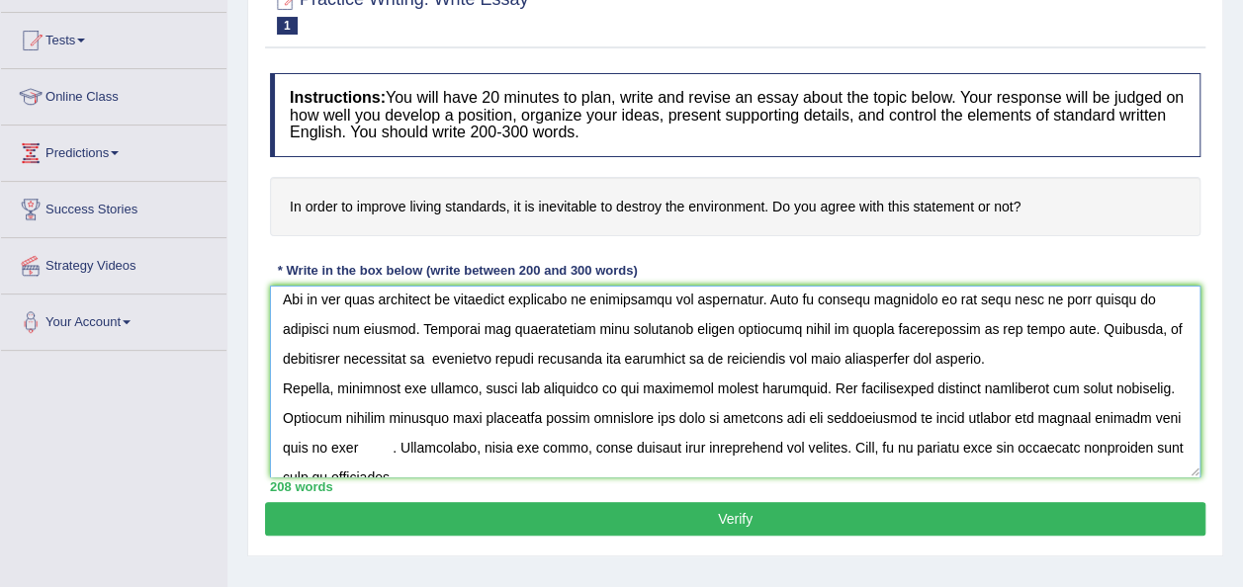
click at [389, 445] on textarea at bounding box center [735, 382] width 931 height 192
click at [542, 446] on textarea at bounding box center [735, 382] width 931 height 192
click at [413, 332] on textarea at bounding box center [735, 382] width 931 height 192
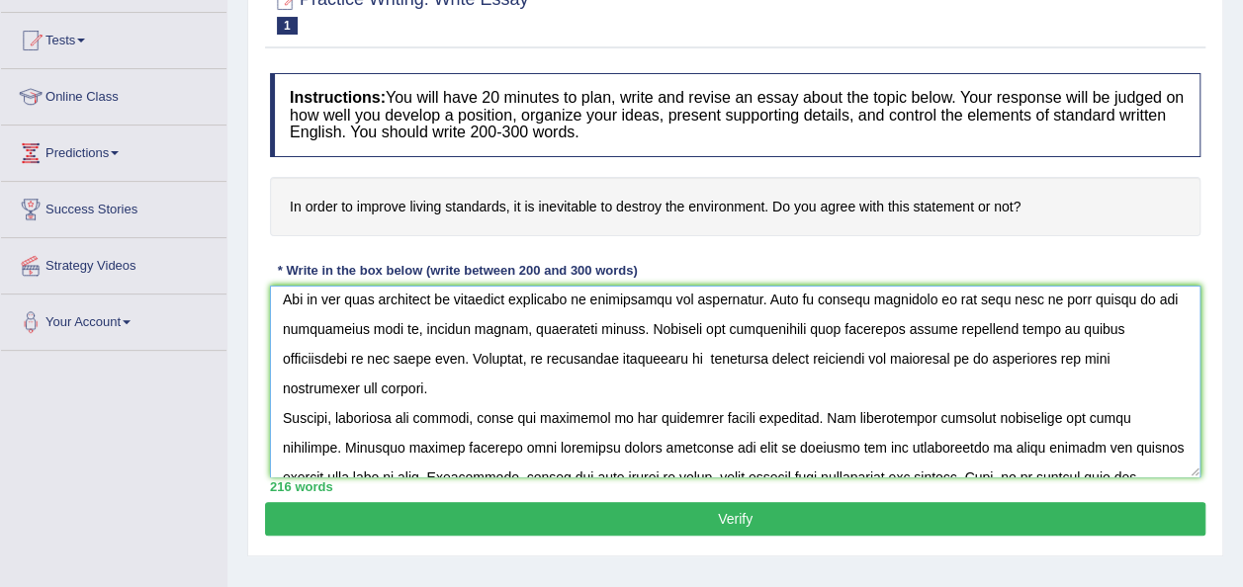
click at [371, 358] on textarea at bounding box center [735, 382] width 931 height 192
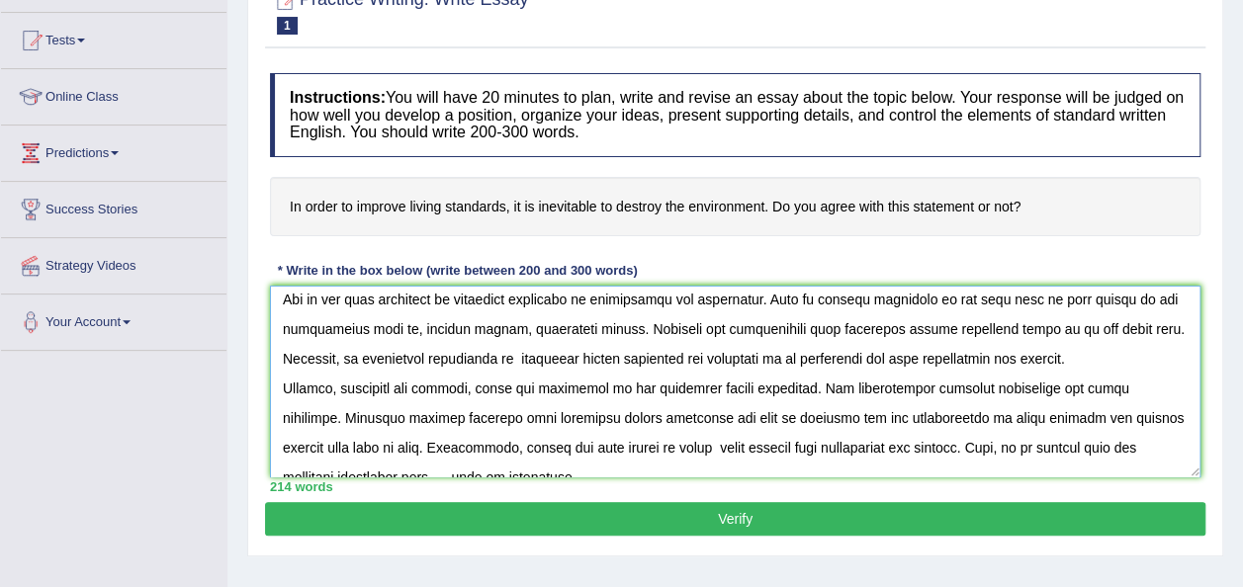
click at [620, 328] on textarea at bounding box center [735, 382] width 931 height 192
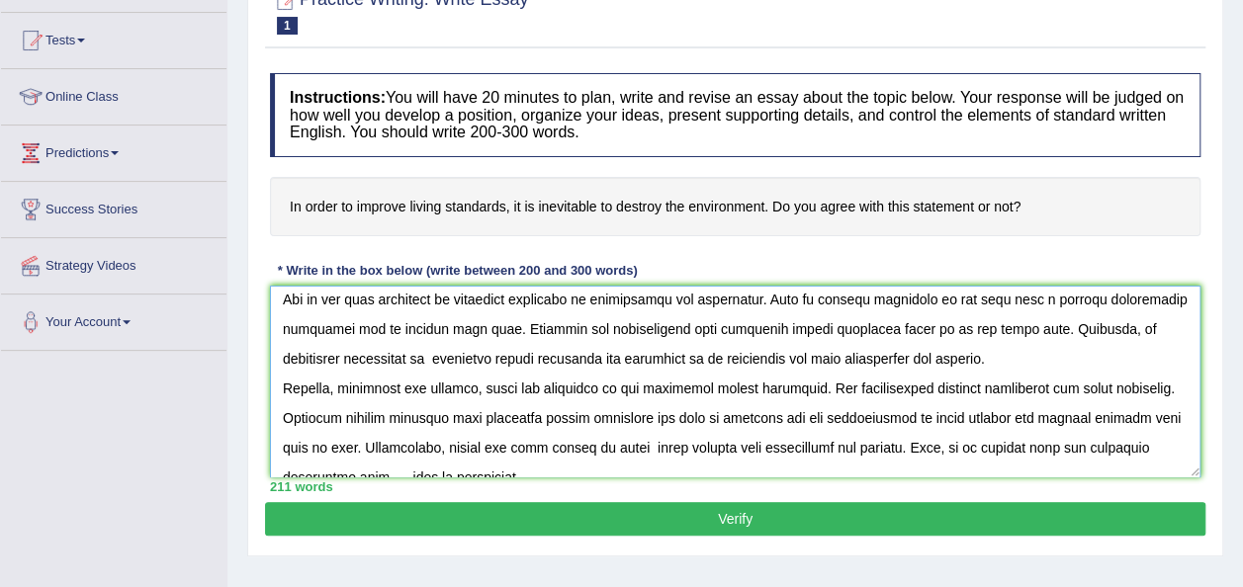
scroll to position [0, 0]
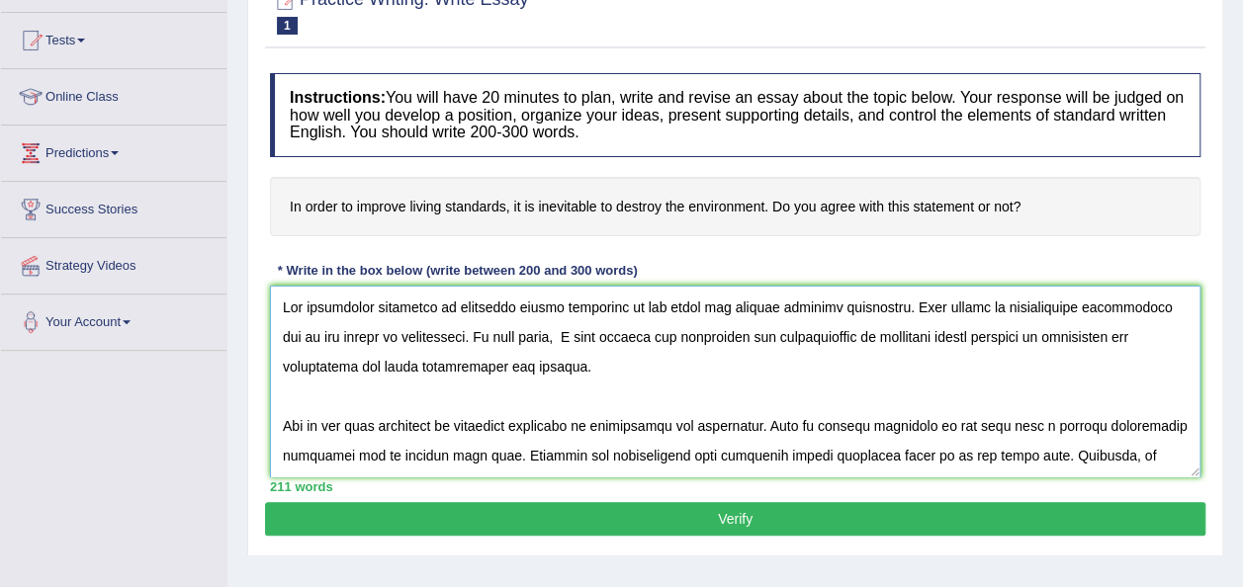
drag, startPoint x: 599, startPoint y: 299, endPoint x: 767, endPoint y: 382, distance: 187.5
click at [767, 382] on textarea at bounding box center [735, 382] width 931 height 192
click at [609, 304] on textarea at bounding box center [735, 382] width 931 height 192
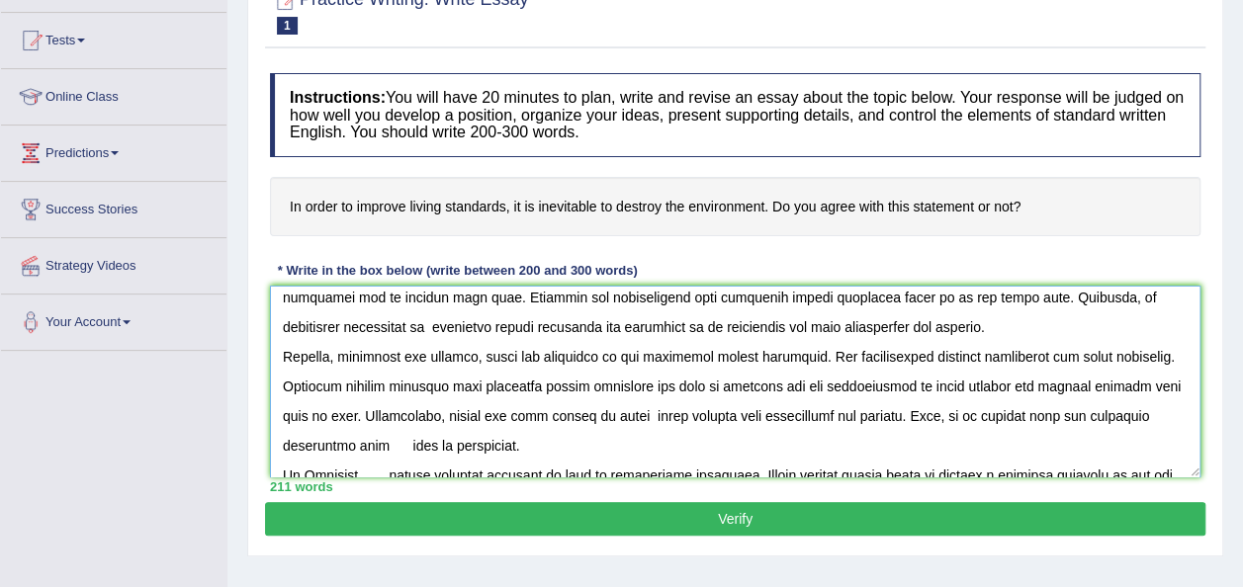
scroll to position [119, 0]
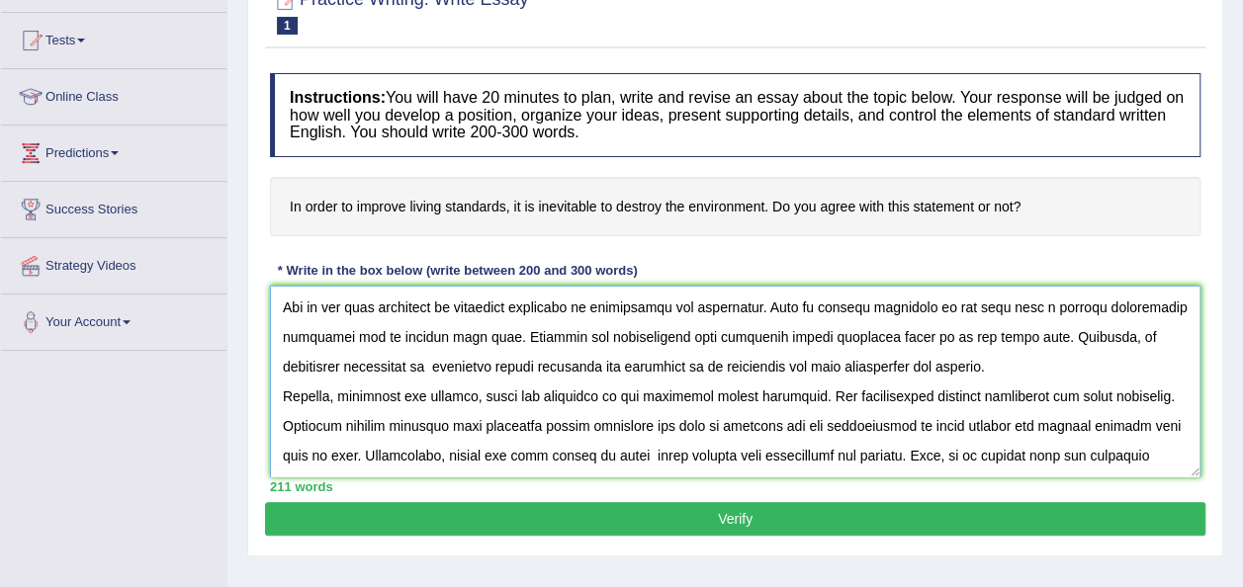
click at [766, 301] on textarea at bounding box center [735, 382] width 931 height 192
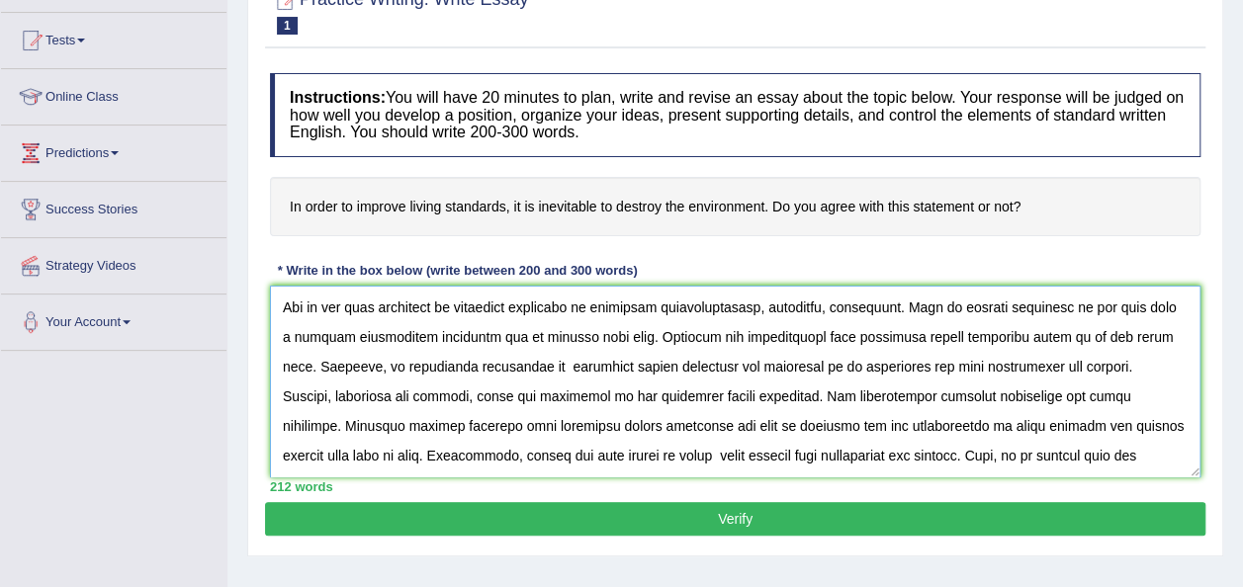
click at [621, 332] on textarea at bounding box center [735, 382] width 931 height 192
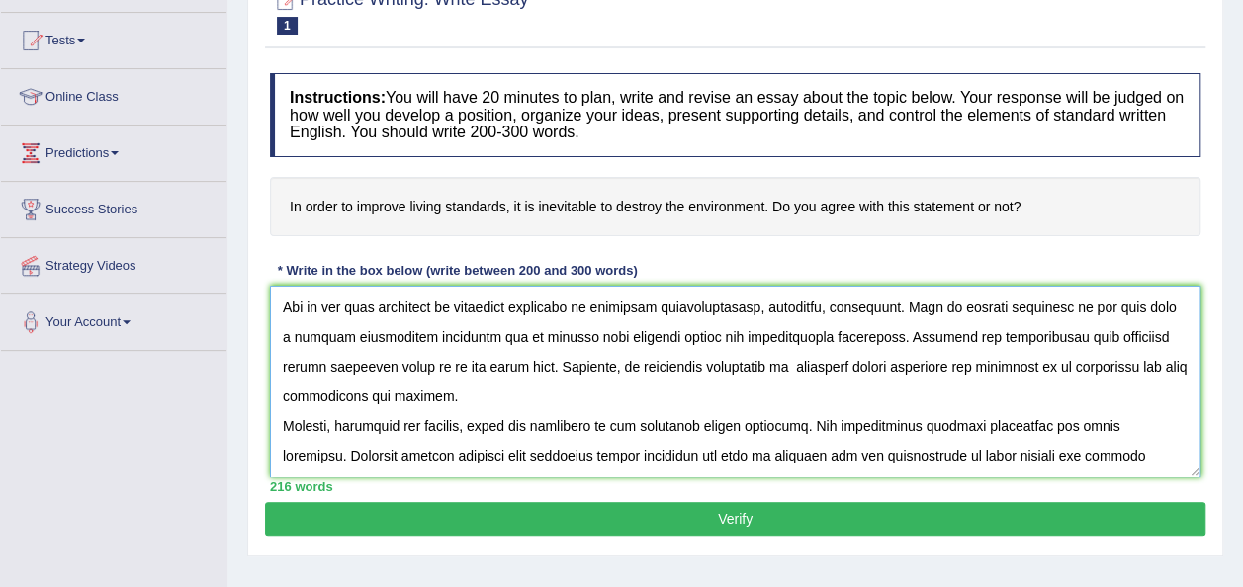
click at [816, 300] on textarea at bounding box center [735, 382] width 931 height 192
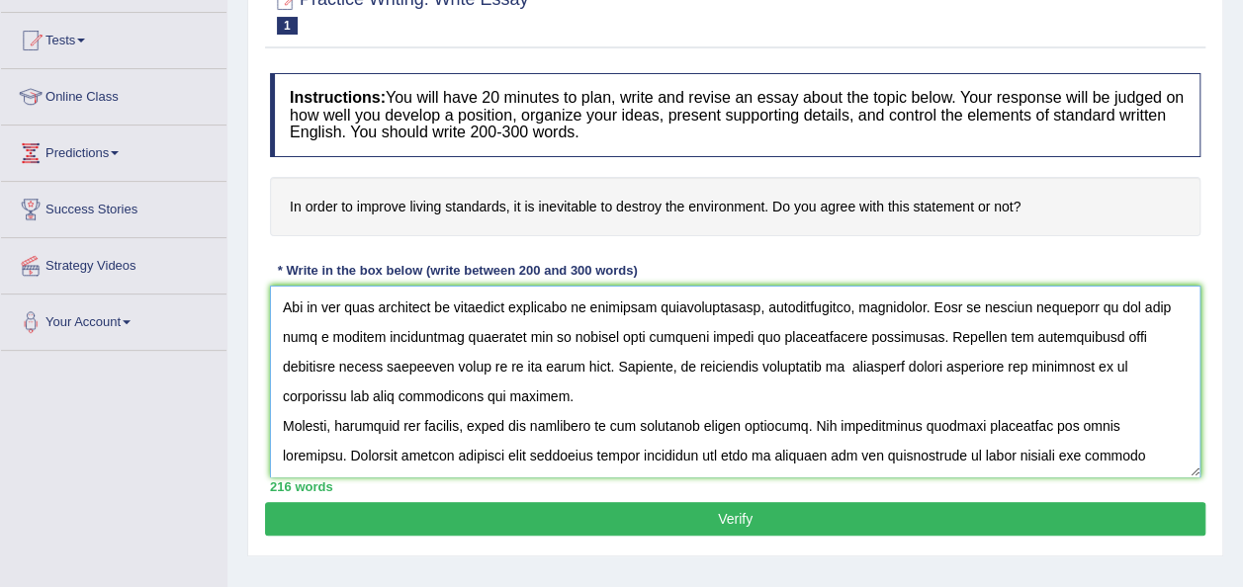
click at [1146, 307] on textarea at bounding box center [735, 382] width 931 height 192
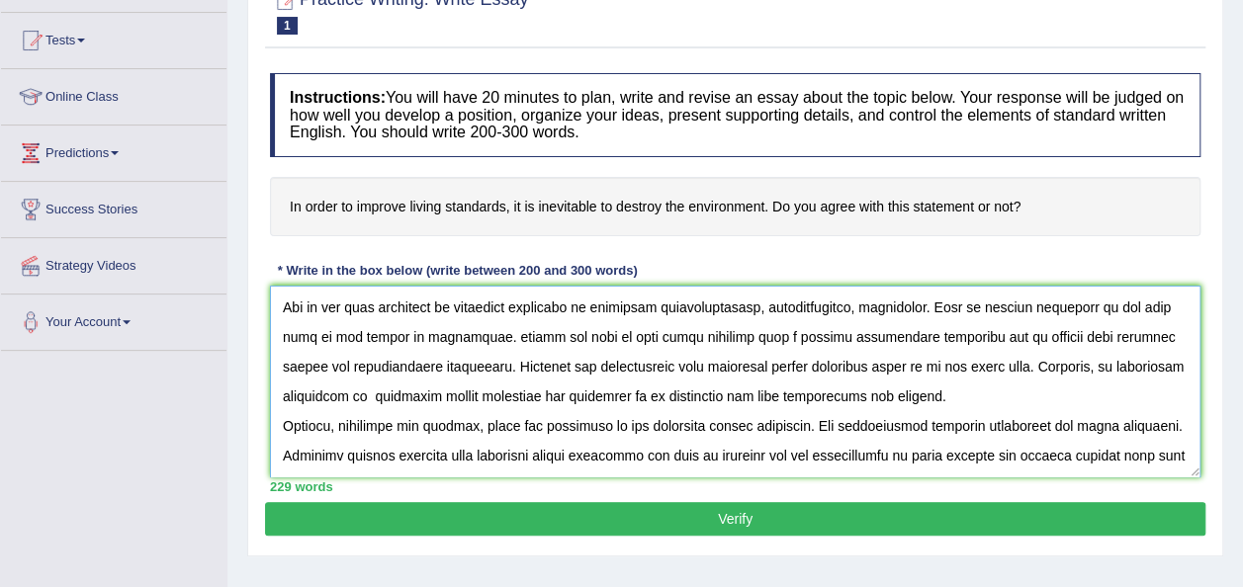
click at [604, 334] on textarea at bounding box center [735, 382] width 931 height 192
click at [686, 339] on textarea at bounding box center [735, 382] width 931 height 192
click at [651, 337] on textarea at bounding box center [735, 382] width 931 height 192
click at [653, 338] on textarea at bounding box center [735, 382] width 931 height 192
click at [683, 333] on textarea at bounding box center [735, 382] width 931 height 192
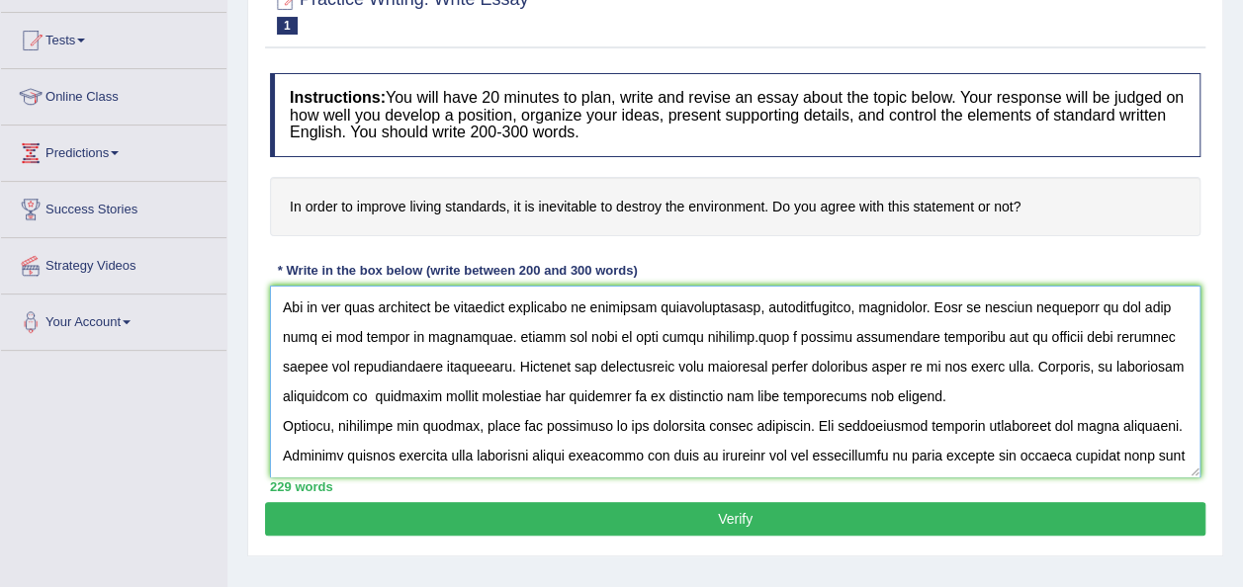
click at [435, 367] on textarea at bounding box center [735, 382] width 931 height 192
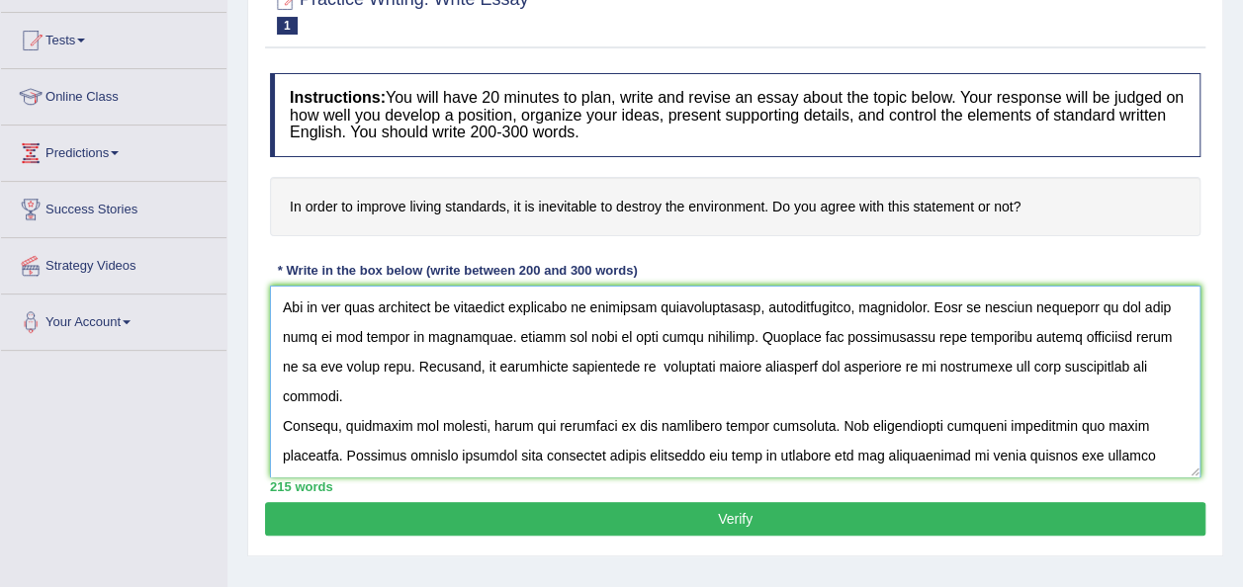
click at [823, 364] on textarea at bounding box center [735, 382] width 931 height 192
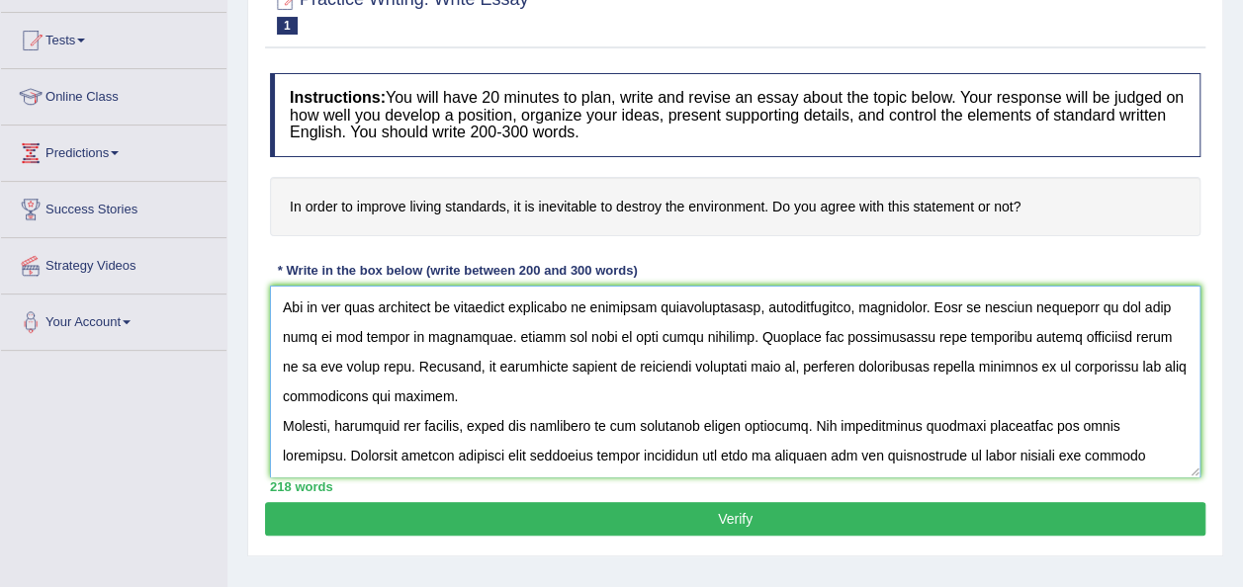
click at [993, 365] on textarea at bounding box center [735, 382] width 931 height 192
click at [1024, 363] on textarea at bounding box center [735, 382] width 931 height 192
click at [1090, 367] on textarea at bounding box center [735, 382] width 931 height 192
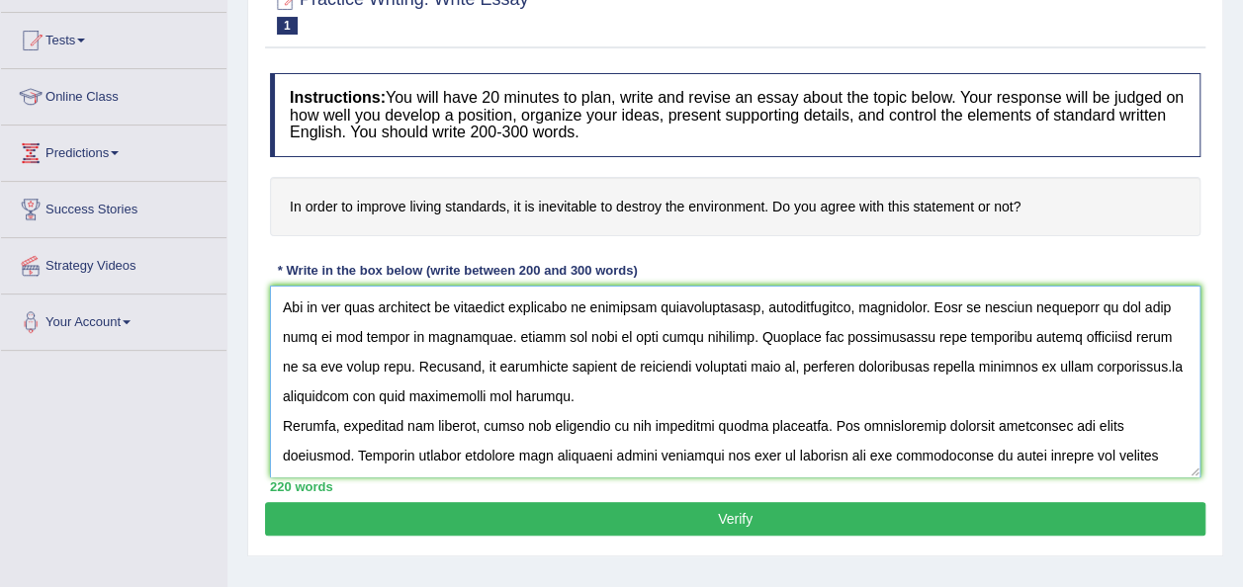
click at [1128, 360] on textarea at bounding box center [735, 382] width 931 height 192
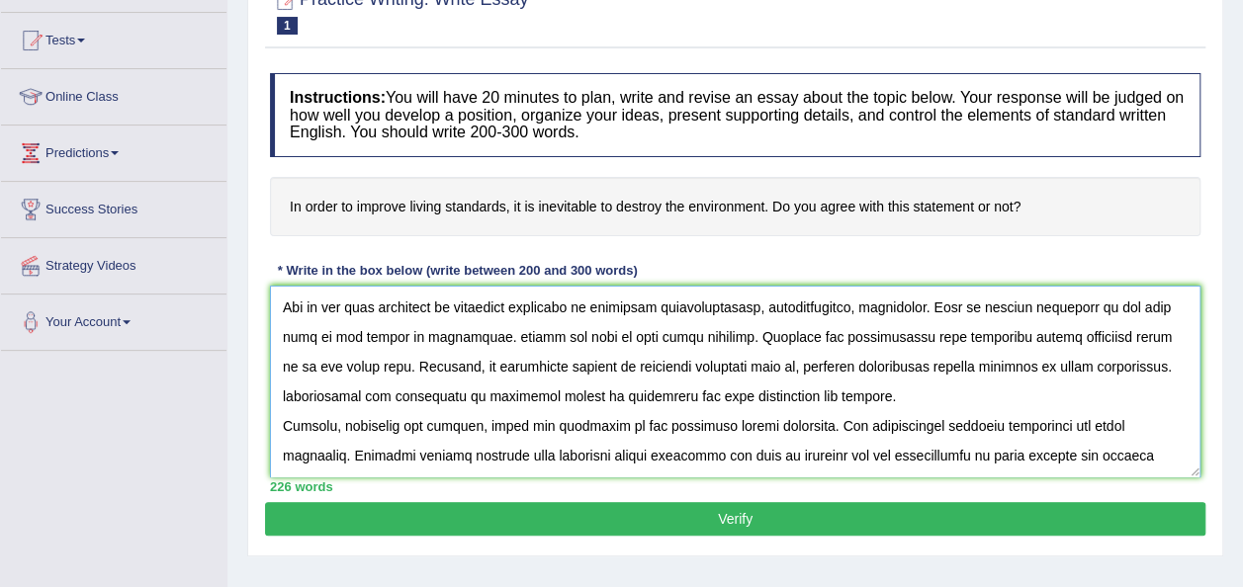
click at [990, 425] on textarea at bounding box center [735, 382] width 931 height 192
click at [595, 452] on textarea at bounding box center [735, 382] width 931 height 192
click at [869, 456] on textarea at bounding box center [735, 382] width 931 height 192
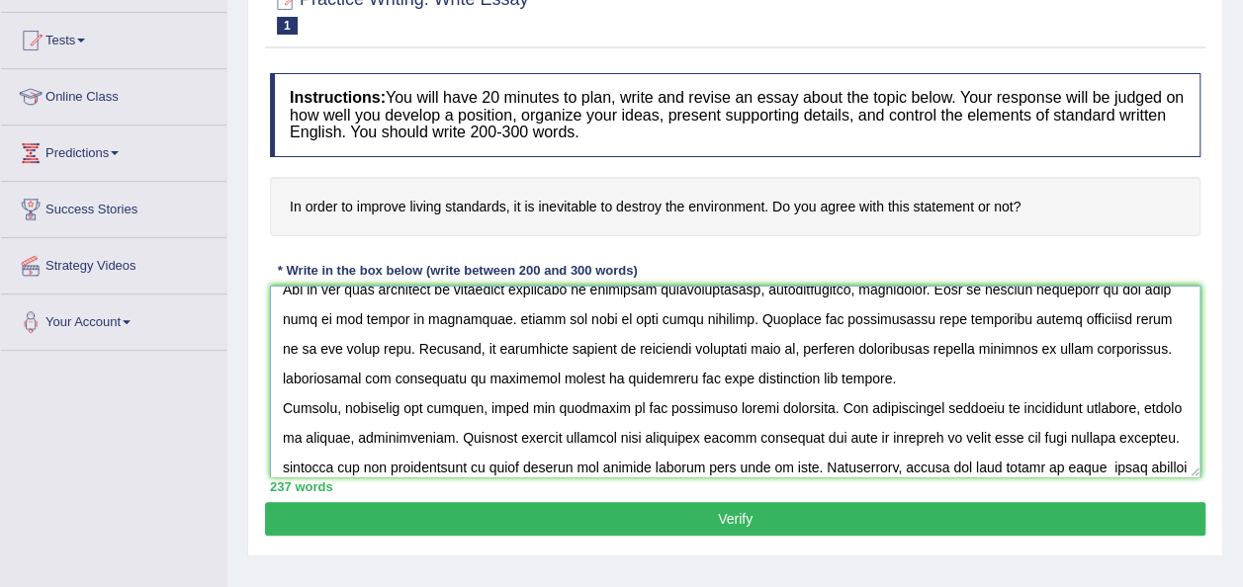
click at [854, 460] on textarea at bounding box center [735, 382] width 931 height 192
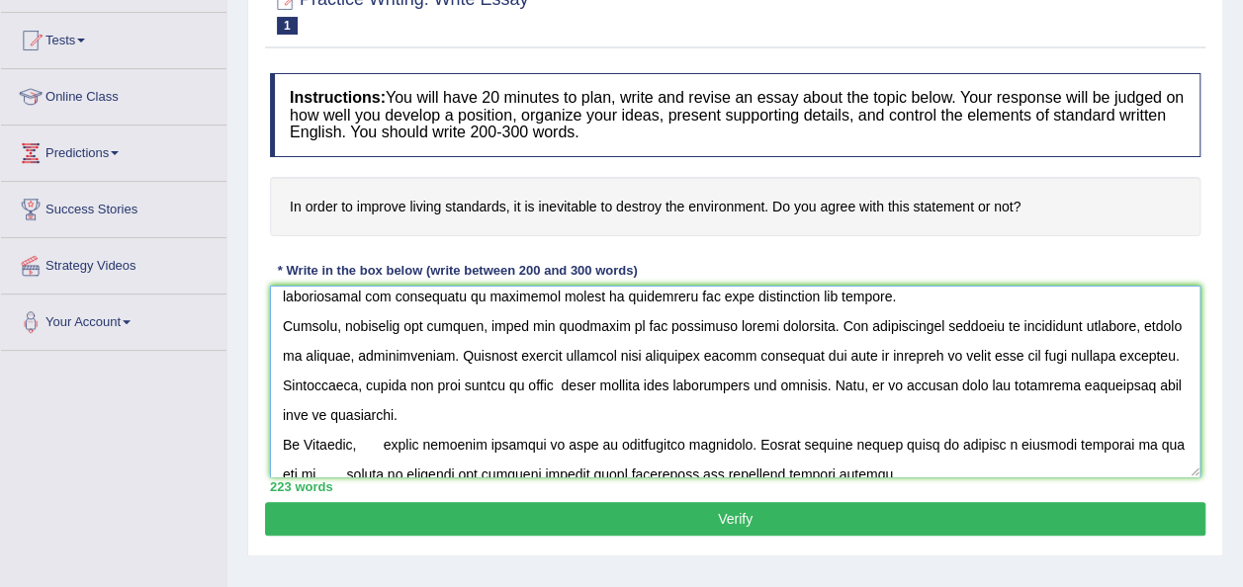
scroll to position [255, 0]
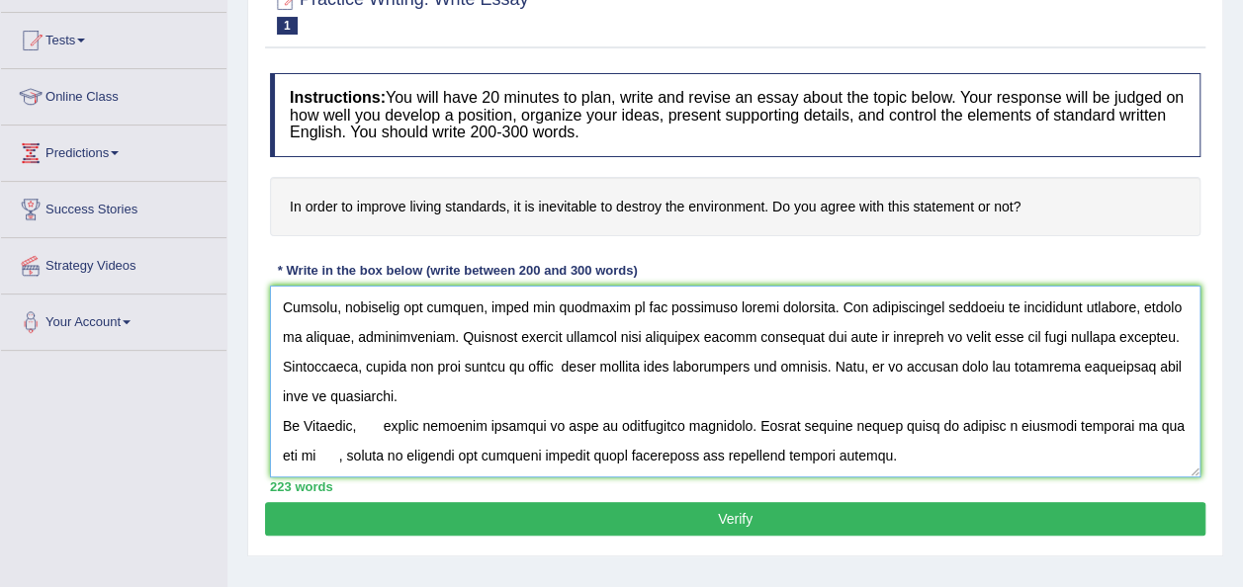
click at [421, 349] on textarea at bounding box center [735, 382] width 931 height 192
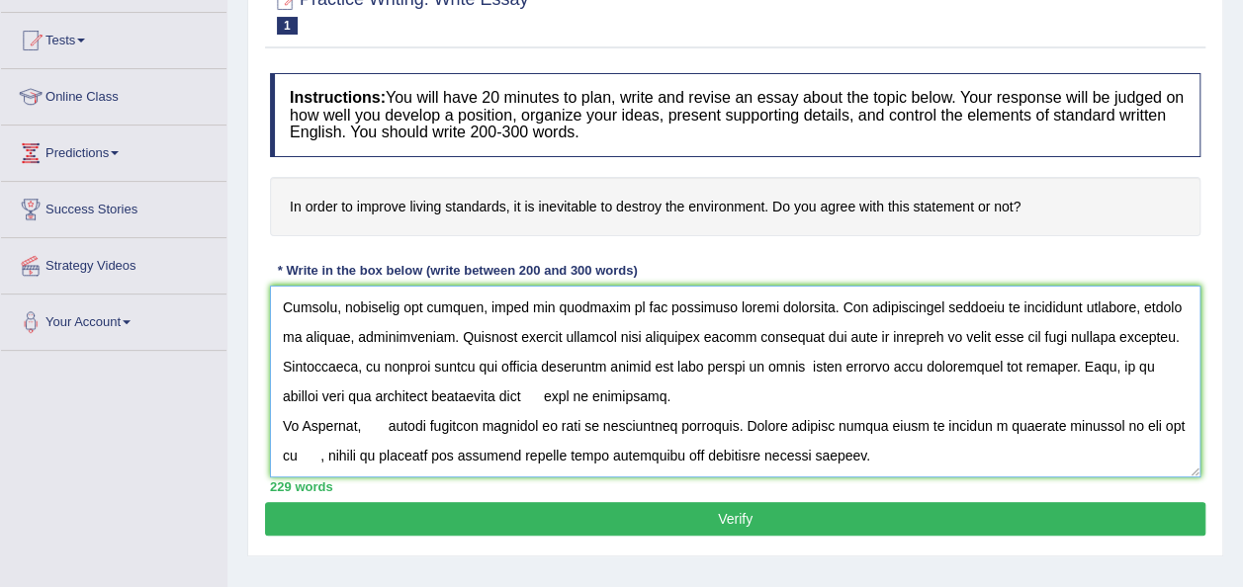
click at [853, 346] on textarea at bounding box center [735, 382] width 931 height 192
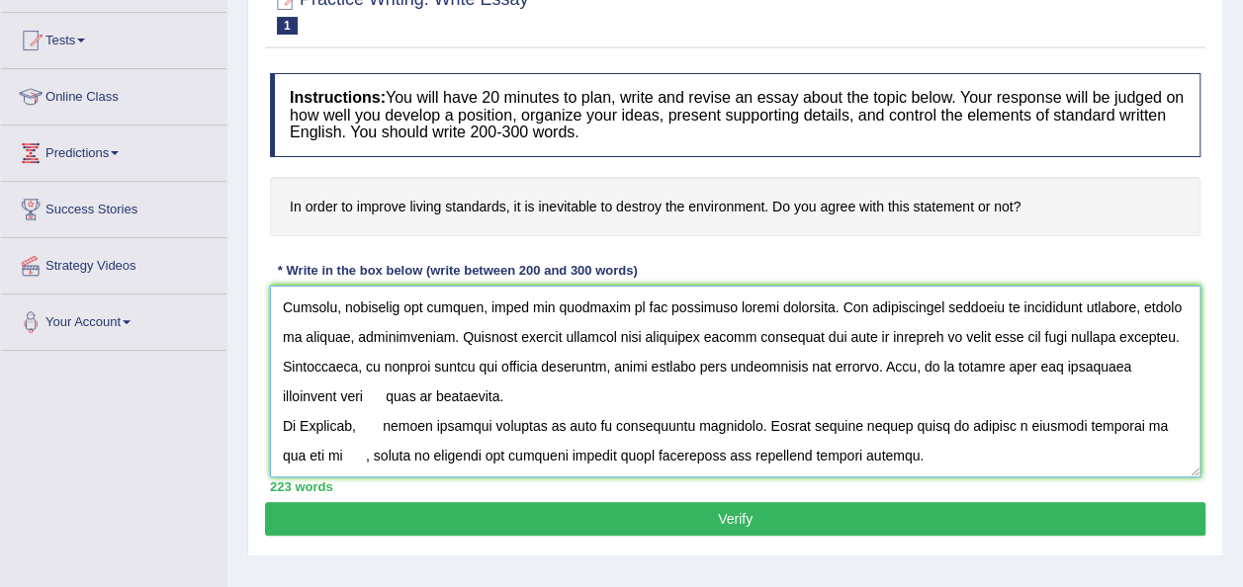
click at [383, 377] on textarea at bounding box center [735, 382] width 931 height 192
click at [477, 381] on textarea at bounding box center [735, 382] width 931 height 192
click at [370, 406] on textarea at bounding box center [735, 382] width 931 height 192
click at [398, 405] on textarea at bounding box center [735, 382] width 931 height 192
click at [391, 406] on textarea at bounding box center [735, 382] width 931 height 192
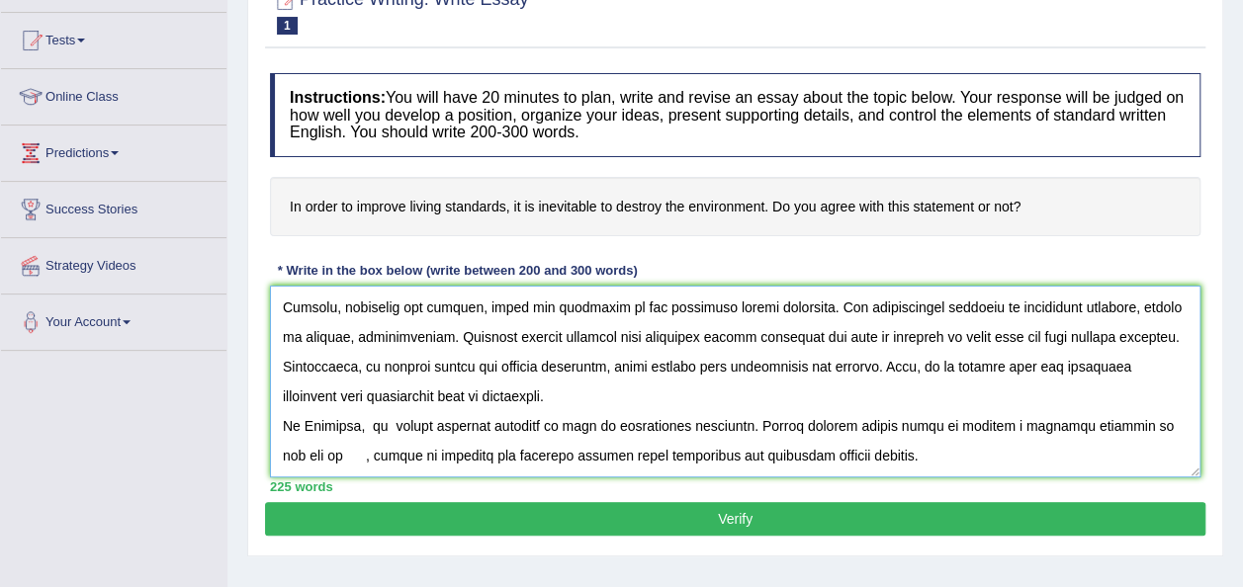
click at [421, 409] on textarea at bounding box center [735, 382] width 931 height 192
click at [437, 409] on textarea at bounding box center [735, 382] width 931 height 192
click at [384, 404] on textarea at bounding box center [735, 382] width 931 height 192
click at [364, 404] on textarea at bounding box center [735, 382] width 931 height 192
click at [365, 405] on textarea at bounding box center [735, 382] width 931 height 192
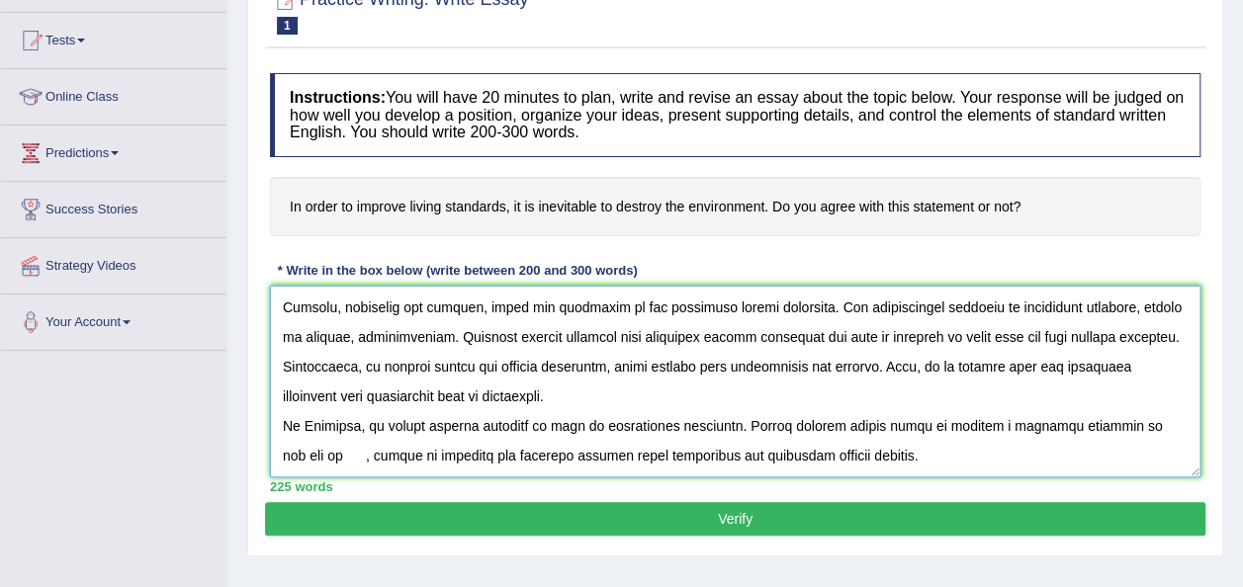
click at [1162, 400] on textarea at bounding box center [735, 382] width 931 height 192
click at [1176, 408] on textarea at bounding box center [735, 382] width 931 height 192
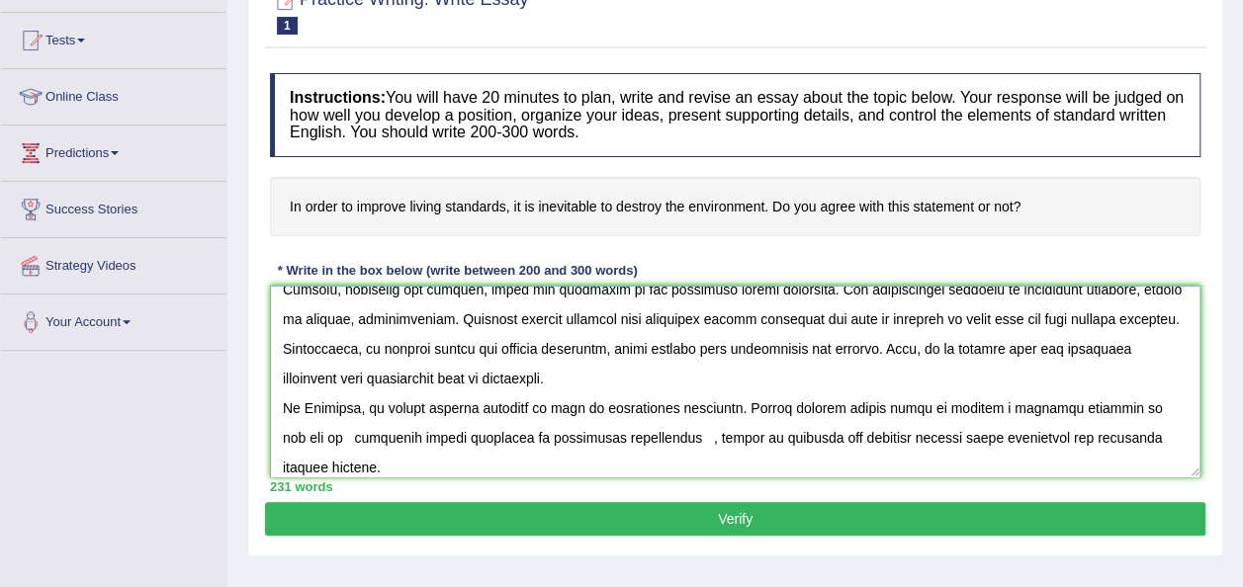
click at [621, 441] on textarea at bounding box center [735, 382] width 931 height 192
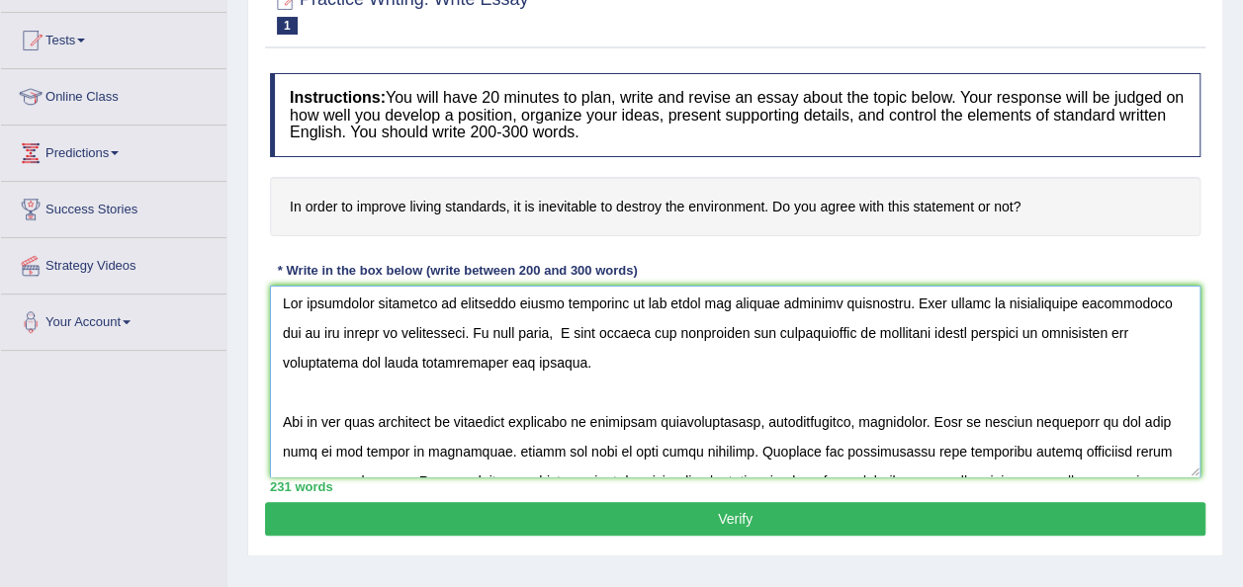
scroll to position [0, 0]
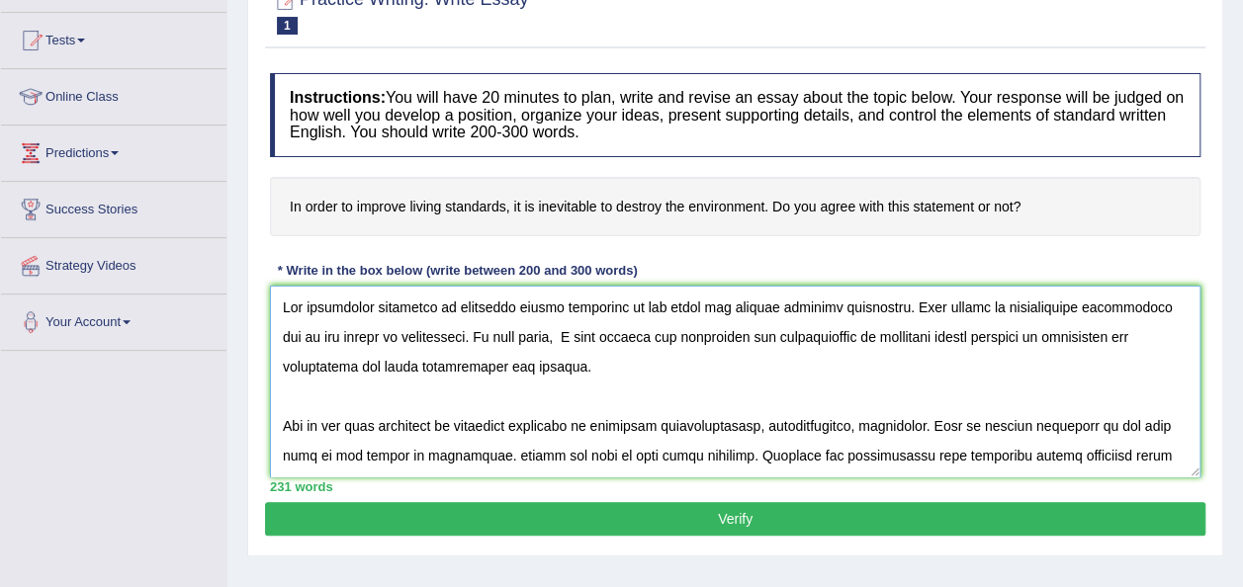
type textarea "The increasing influence of improving living standards on our lives has ignited…"
click at [1005, 516] on button "Verify" at bounding box center [735, 519] width 940 height 34
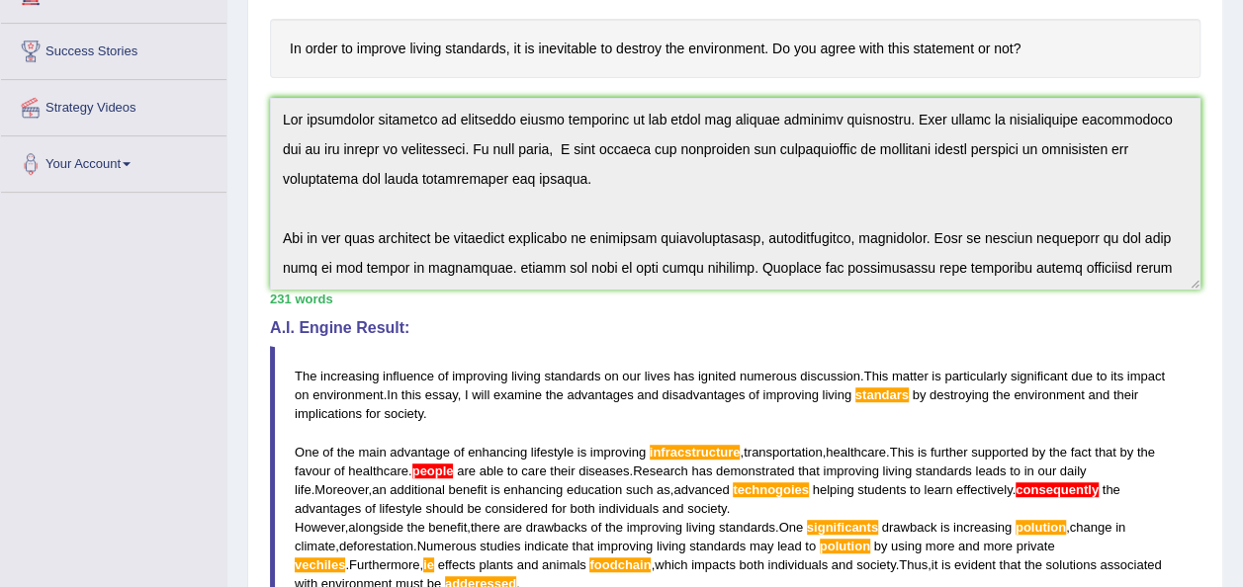
click at [1240, 9] on div "Home Practice Writing: Write Essay Improving living standards Next » Report Que…" at bounding box center [735, 310] width 1016 height 1333
drag, startPoint x: 1240, startPoint y: 9, endPoint x: 1250, endPoint y: 12, distance: 10.3
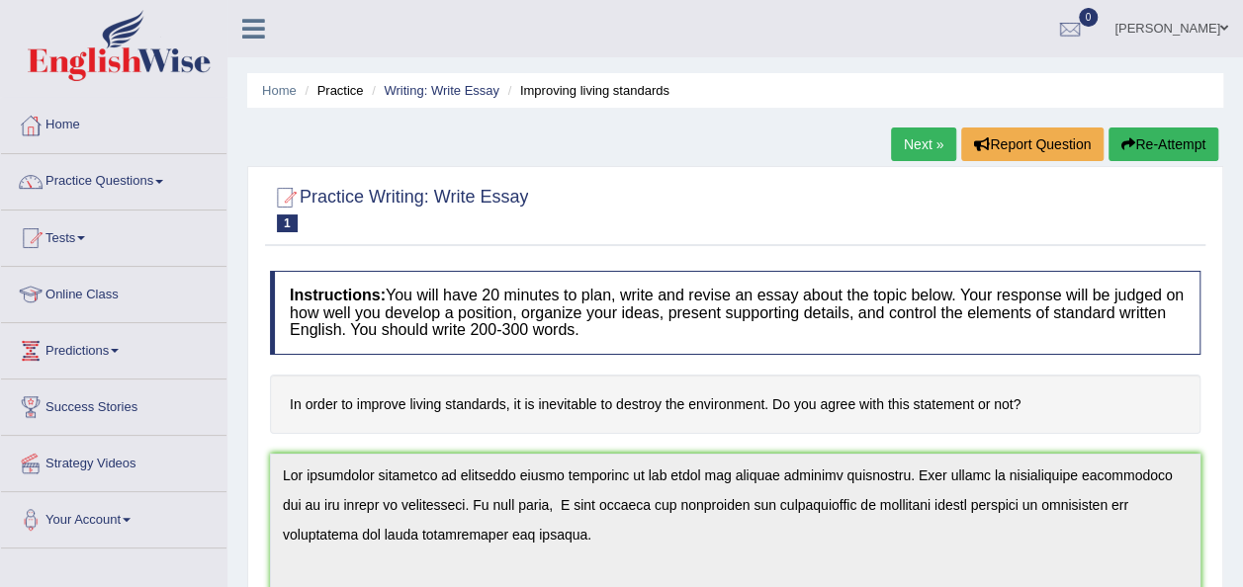
click at [924, 139] on link "Next »" at bounding box center [923, 145] width 65 height 34
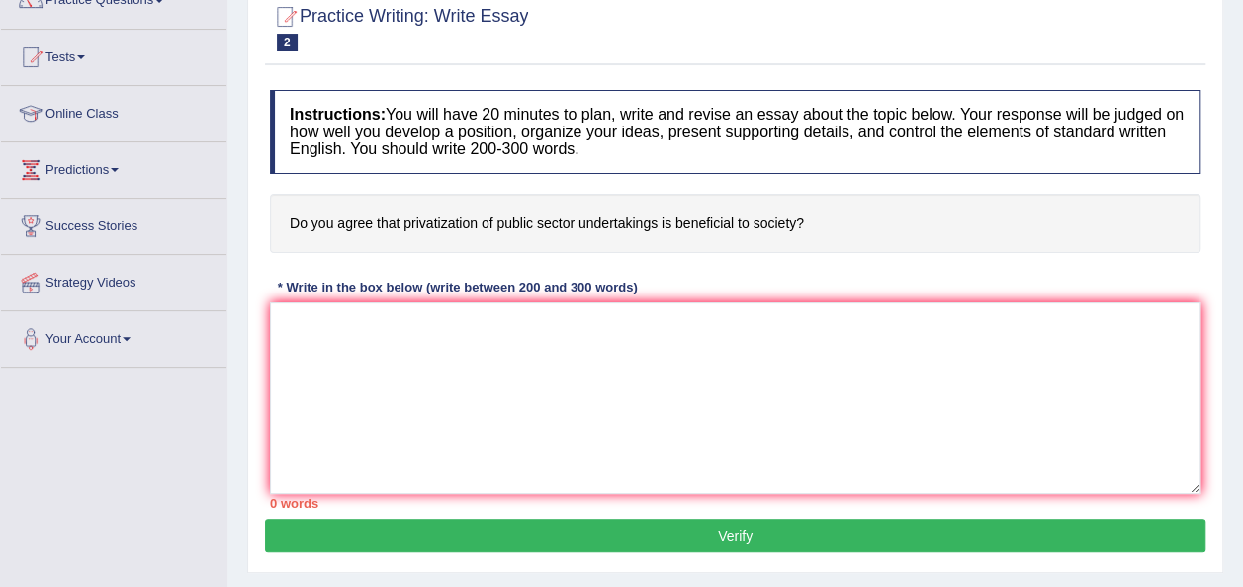
scroll to position [198, 0]
